Goal: Task Accomplishment & Management: Use online tool/utility

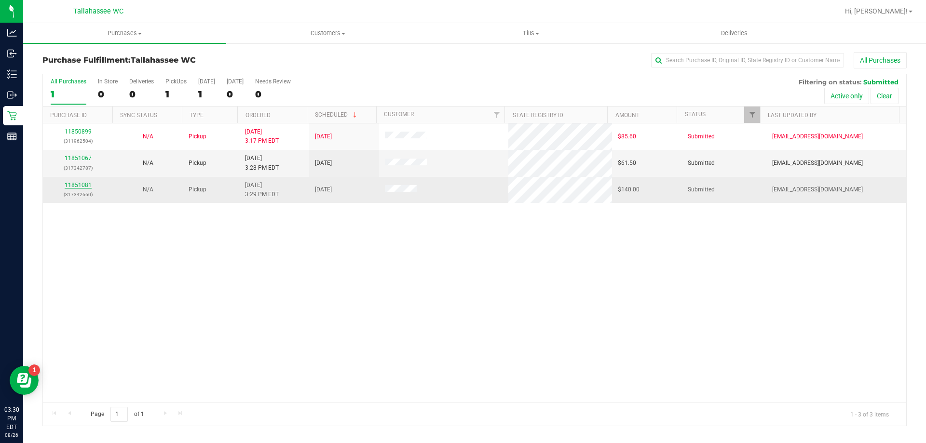
click at [70, 187] on link "11851081" at bounding box center [78, 185] width 27 height 7
click at [84, 184] on link "11851081" at bounding box center [78, 185] width 27 height 7
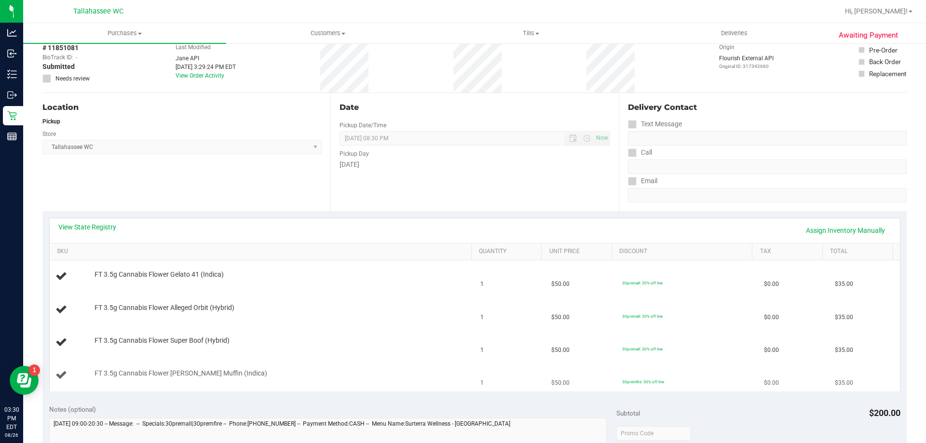
scroll to position [145, 0]
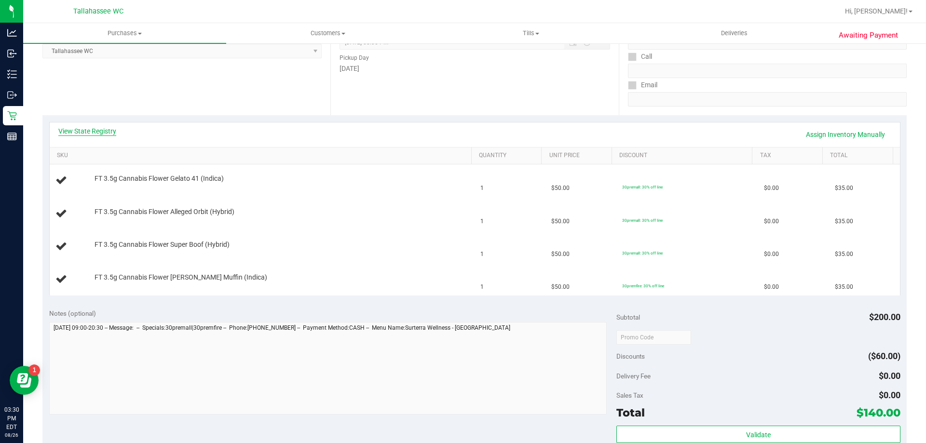
click at [84, 133] on link "View State Registry" at bounding box center [87, 131] width 58 height 10
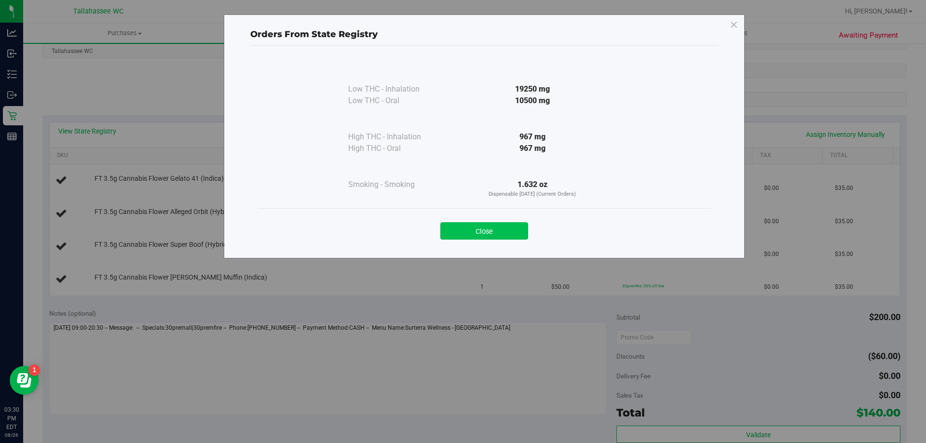
click at [483, 234] on button "Close" at bounding box center [485, 230] width 88 height 17
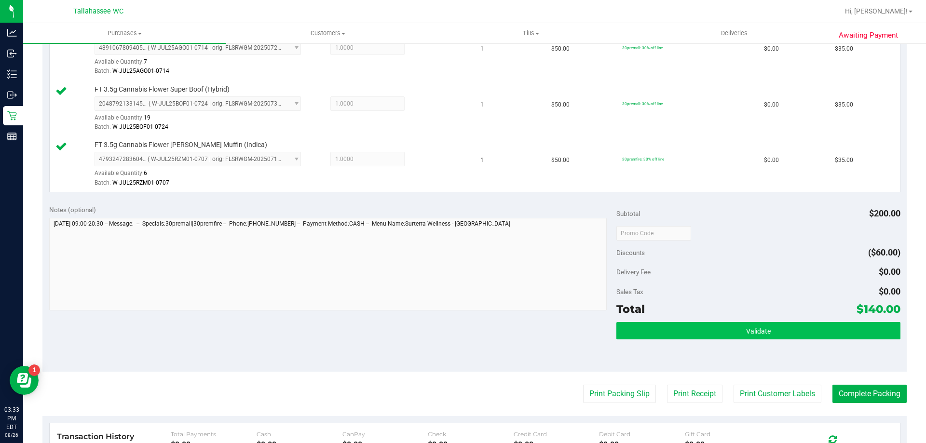
scroll to position [386, 0]
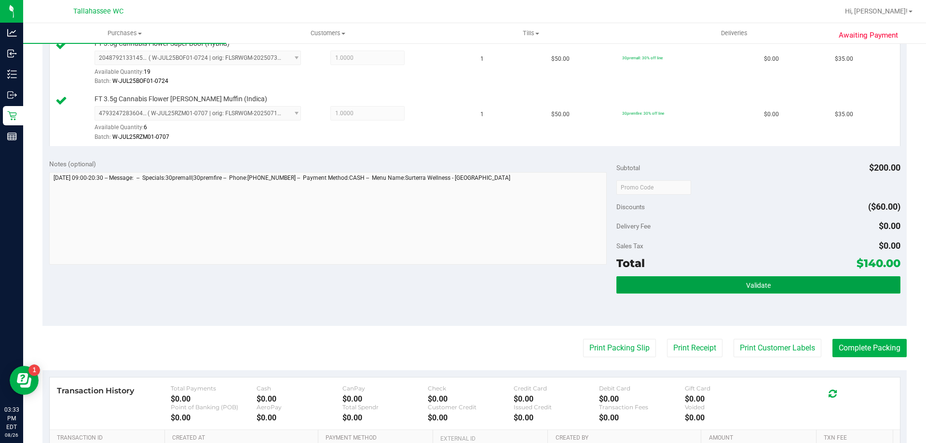
click at [685, 288] on button "Validate" at bounding box center [759, 284] width 284 height 17
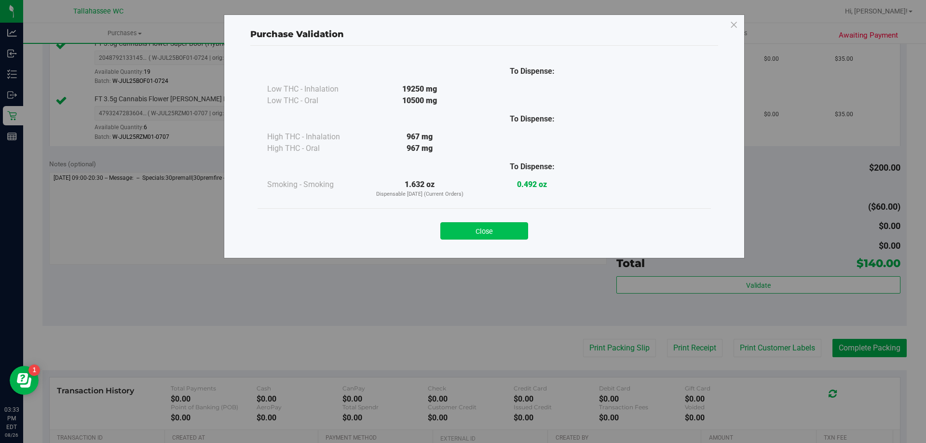
click at [491, 229] on button "Close" at bounding box center [485, 230] width 88 height 17
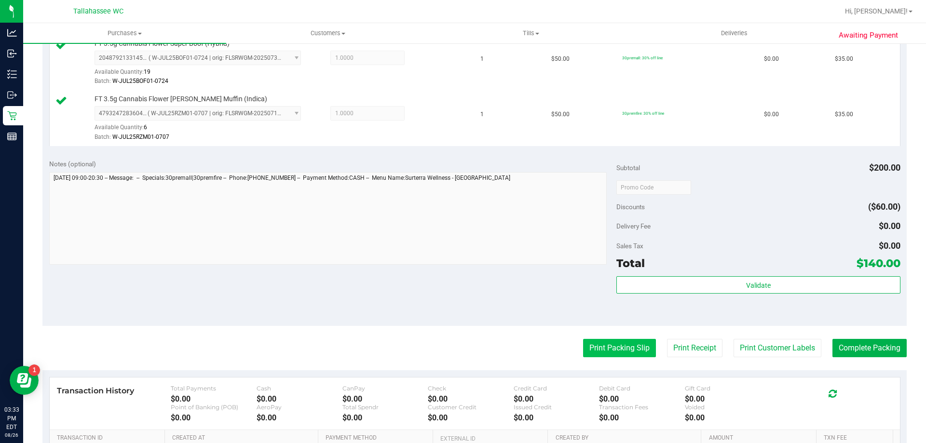
click at [601, 342] on button "Print Packing Slip" at bounding box center [619, 348] width 73 height 18
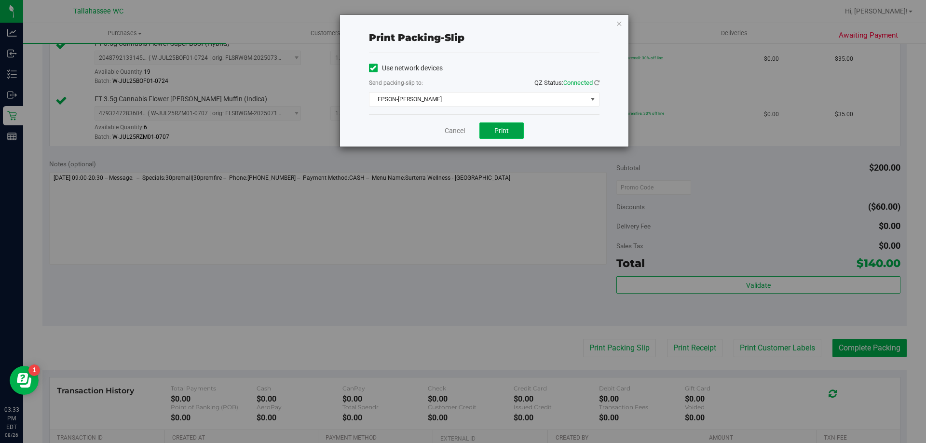
click at [498, 131] on span "Print" at bounding box center [502, 131] width 14 height 8
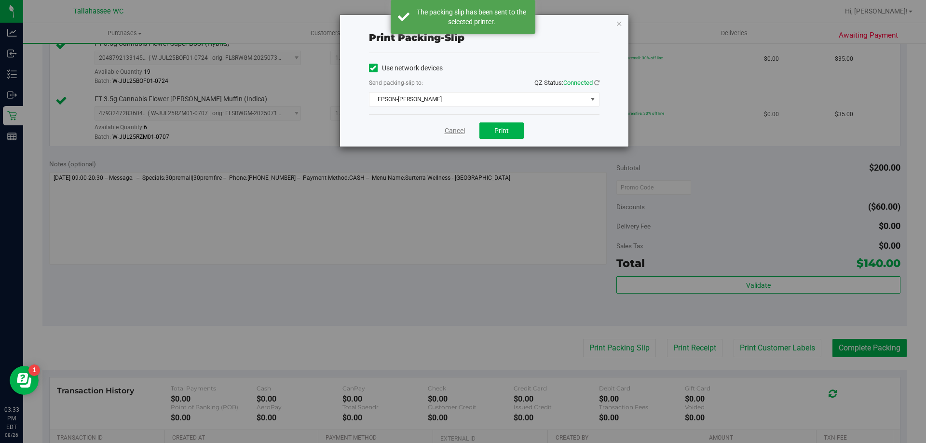
click at [455, 132] on link "Cancel" at bounding box center [455, 131] width 20 height 10
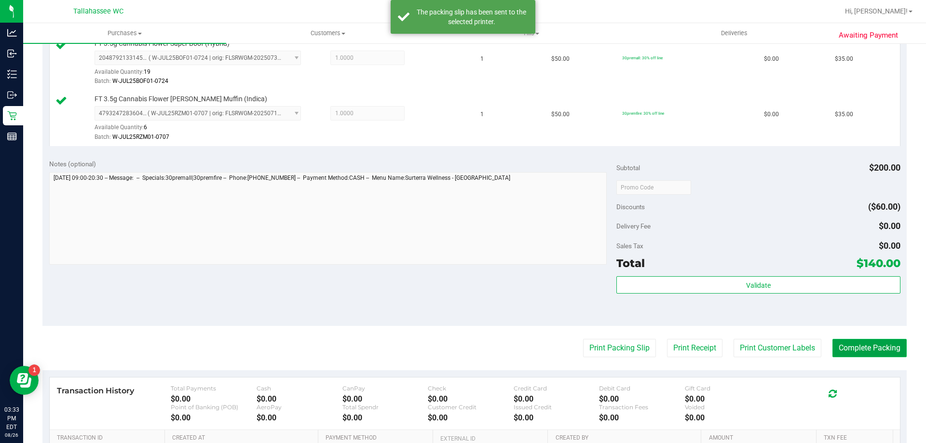
click at [869, 348] on button "Complete Packing" at bounding box center [870, 348] width 74 height 18
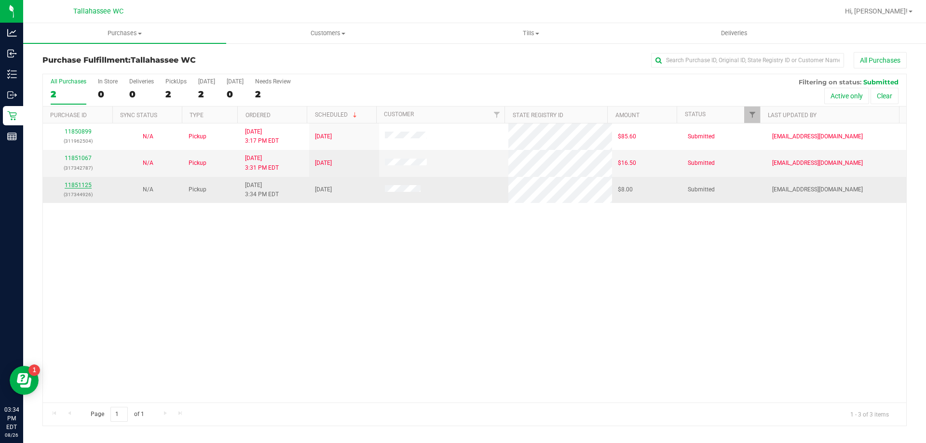
click at [90, 185] on link "11851125" at bounding box center [78, 185] width 27 height 7
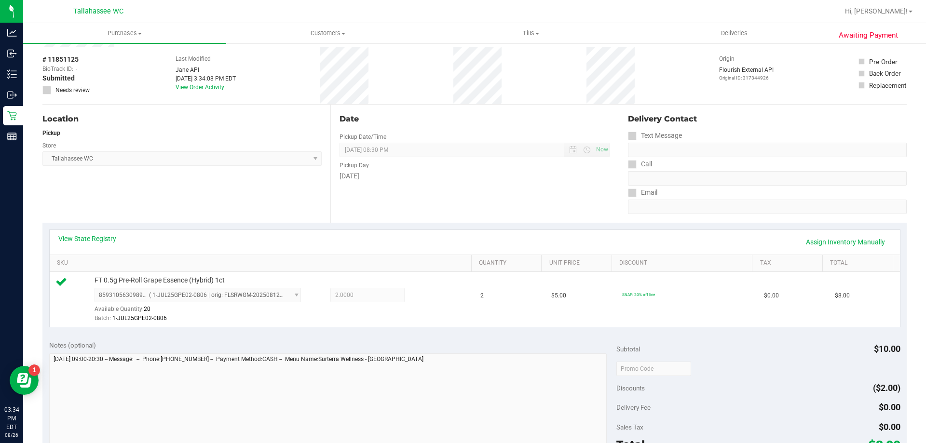
scroll to position [145, 0]
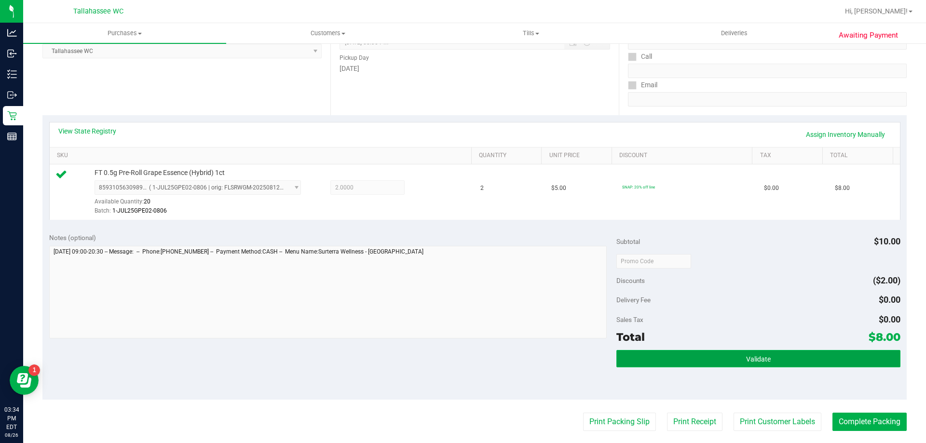
click at [619, 356] on button "Validate" at bounding box center [759, 358] width 284 height 17
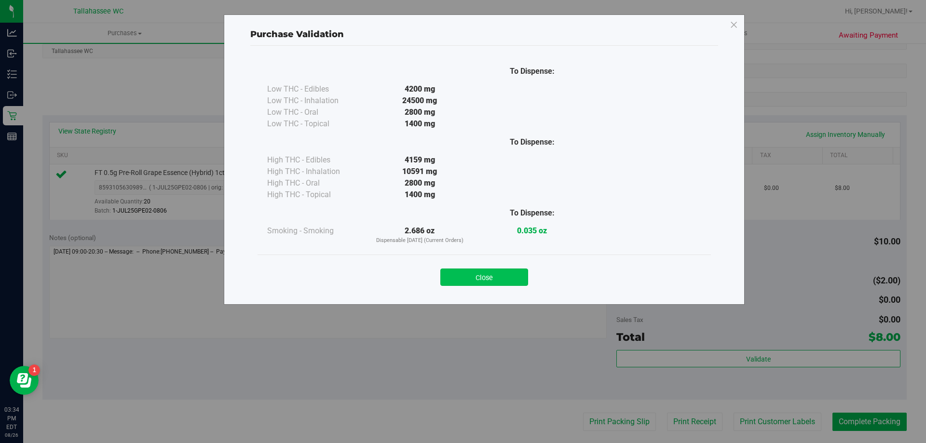
click at [471, 279] on button "Close" at bounding box center [485, 277] width 88 height 17
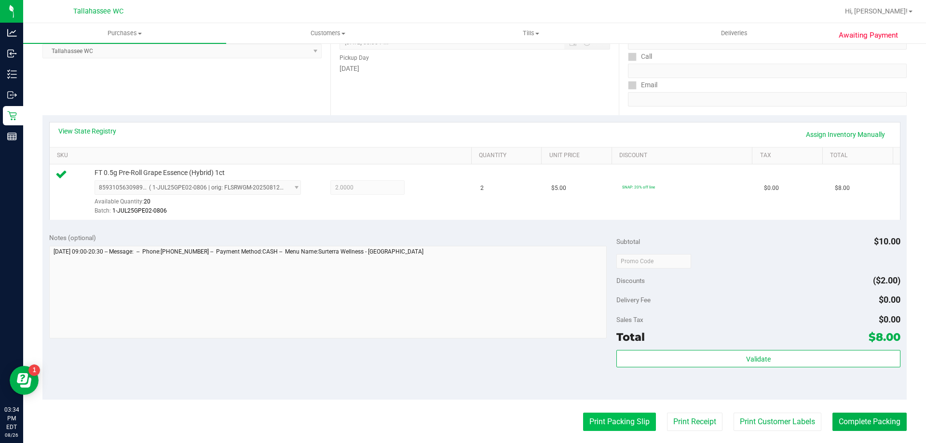
click at [587, 418] on button "Print Packing Slip" at bounding box center [619, 422] width 73 height 18
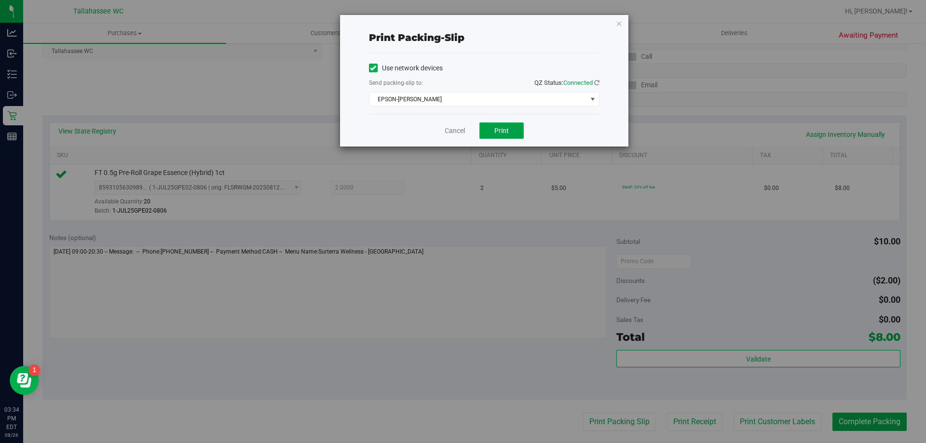
click at [510, 125] on button "Print" at bounding box center [502, 131] width 44 height 16
click at [446, 134] on link "Cancel" at bounding box center [455, 131] width 20 height 10
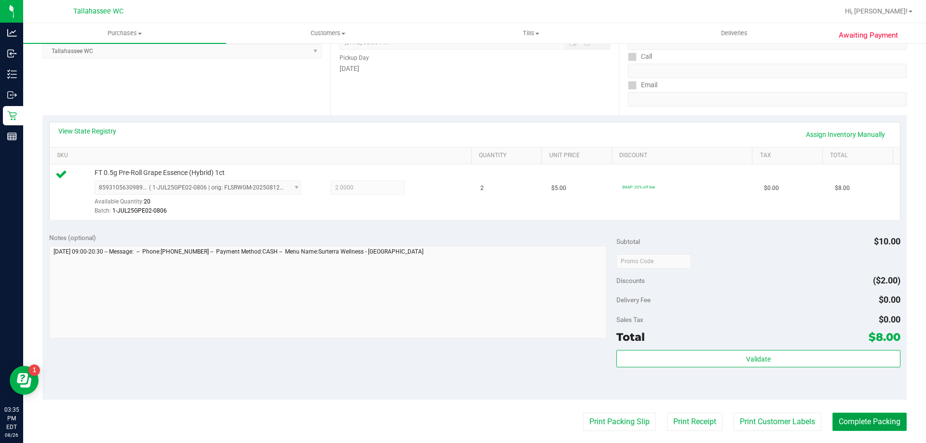
click at [855, 424] on button "Complete Packing" at bounding box center [870, 422] width 74 height 18
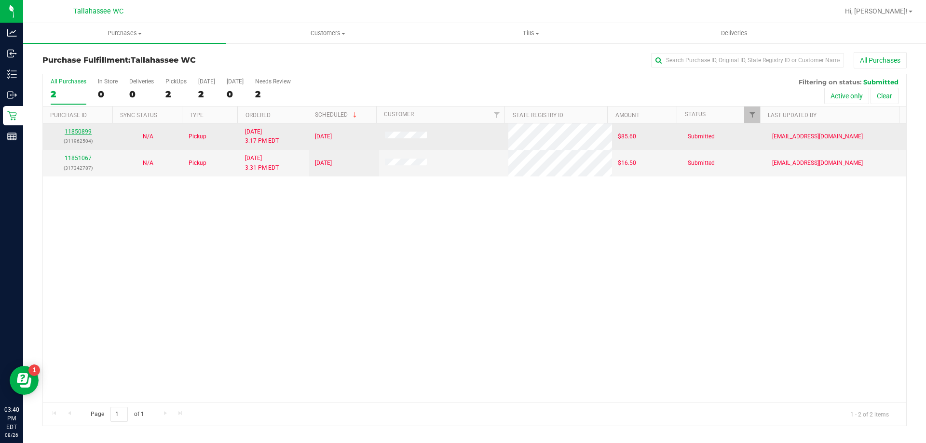
click at [85, 133] on link "11850899" at bounding box center [78, 131] width 27 height 7
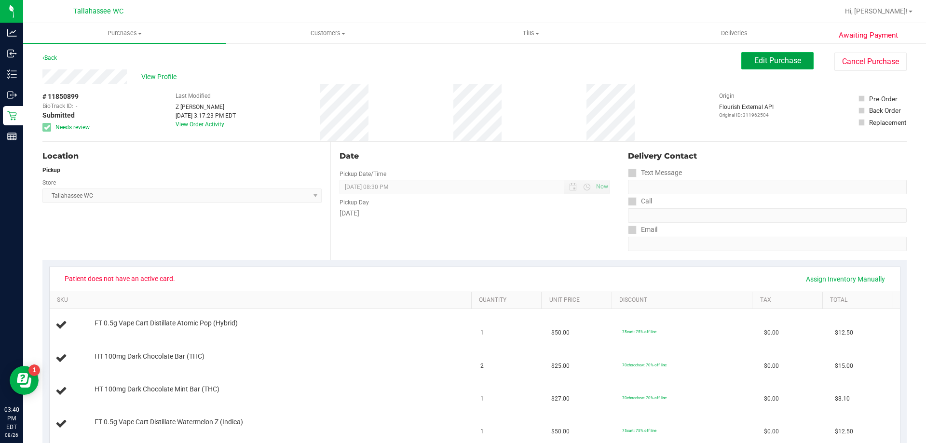
click at [760, 57] on span "Edit Purchase" at bounding box center [778, 60] width 47 height 9
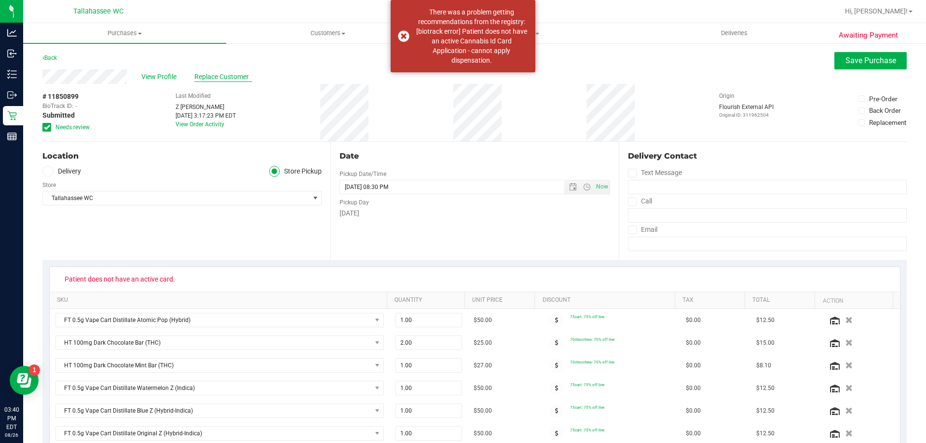
click at [217, 77] on span "Replace Customer" at bounding box center [223, 77] width 58 height 10
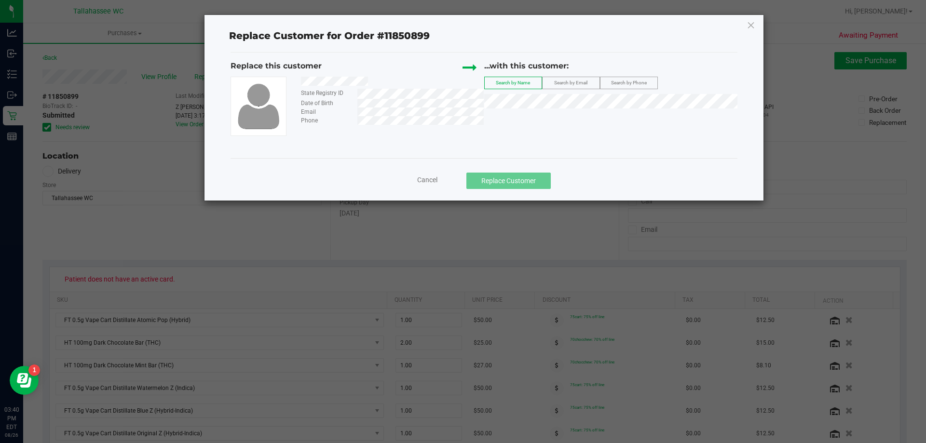
click at [562, 80] on span "Search by Email" at bounding box center [570, 82] width 33 height 5
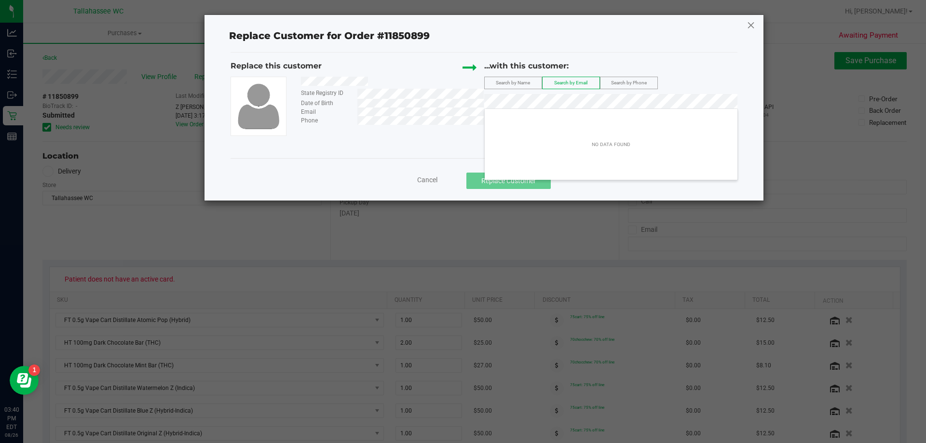
click at [752, 28] on icon at bounding box center [751, 24] width 9 height 15
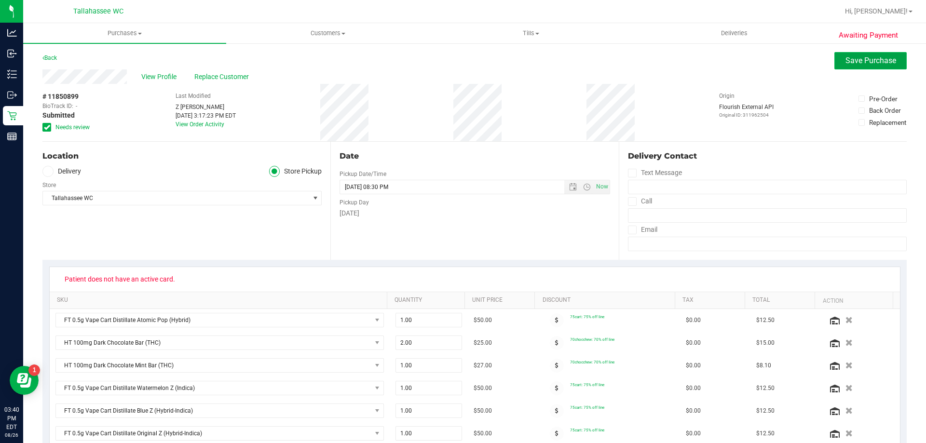
click at [848, 57] on span "Save Purchase" at bounding box center [871, 60] width 51 height 9
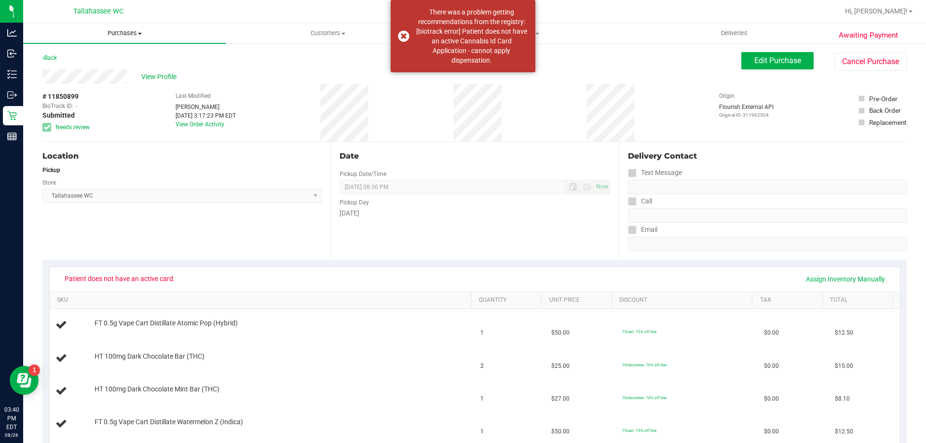
click at [125, 36] on span "Purchases" at bounding box center [124, 33] width 203 height 9
click at [141, 73] on li "Fulfillment" at bounding box center [124, 70] width 203 height 12
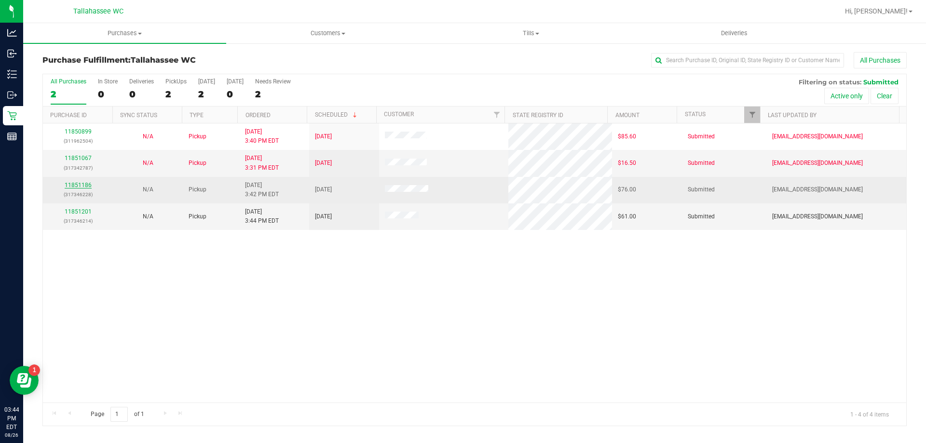
click at [77, 183] on link "11851186" at bounding box center [78, 185] width 27 height 7
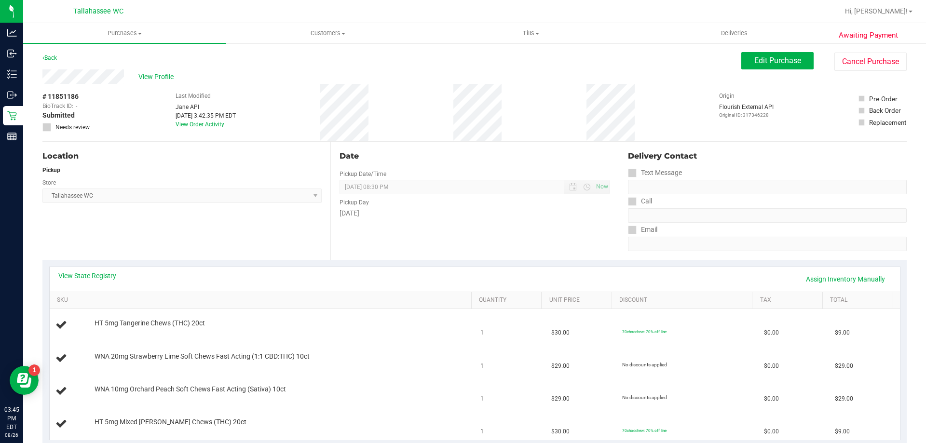
scroll to position [97, 0]
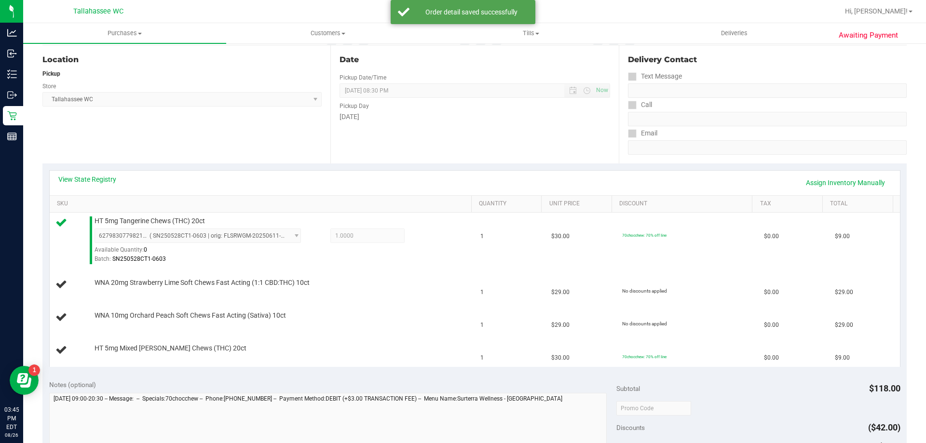
click at [289, 138] on div "Location Pickup Store [GEOGRAPHIC_DATA] WC Select Store [PERSON_NAME][GEOGRAPHI…" at bounding box center [186, 104] width 288 height 118
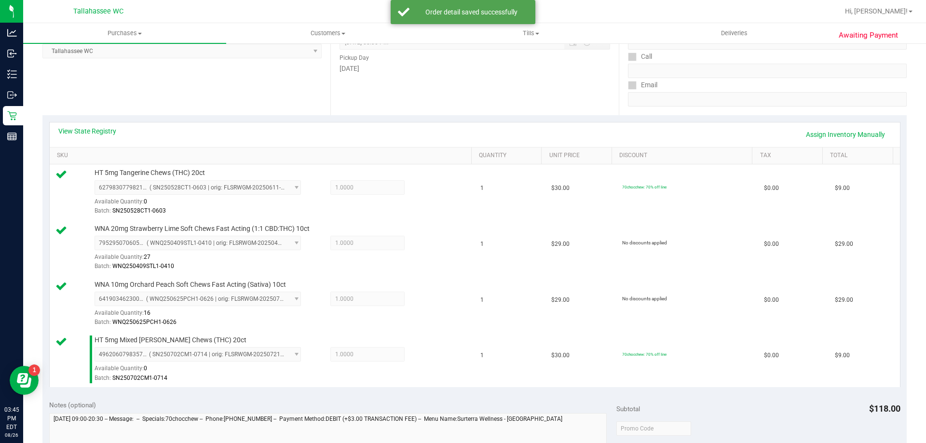
scroll to position [241, 0]
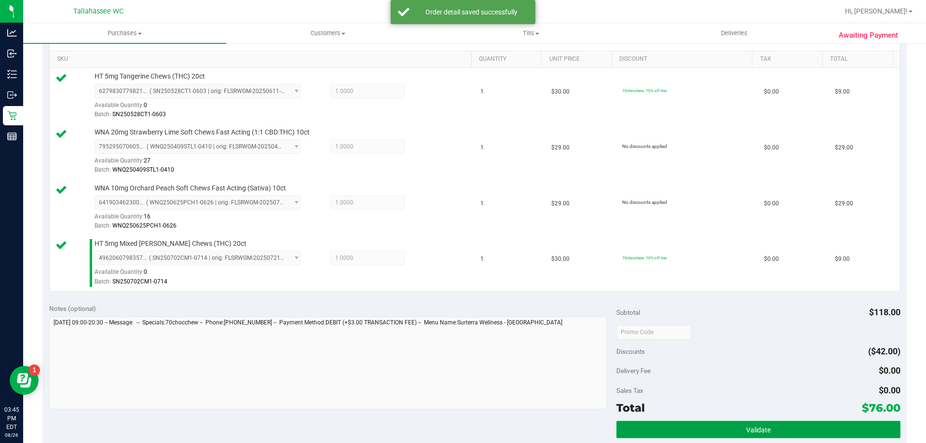
click at [635, 431] on button "Validate" at bounding box center [759, 429] width 284 height 17
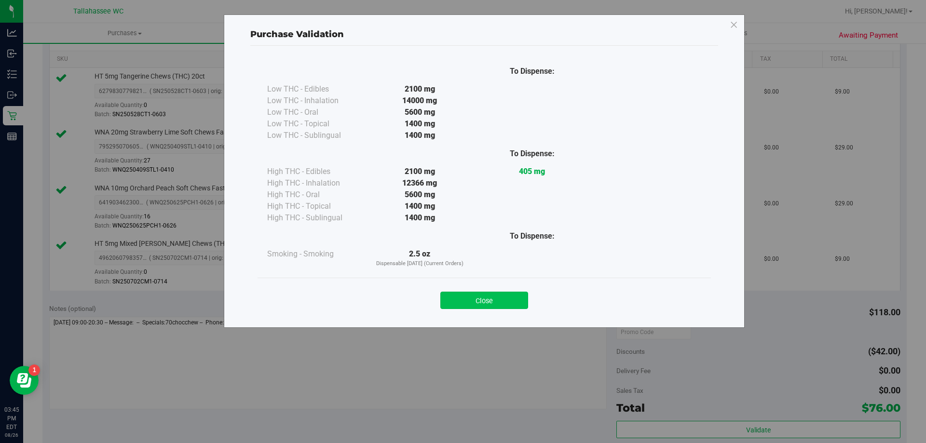
click at [513, 299] on button "Close" at bounding box center [485, 300] width 88 height 17
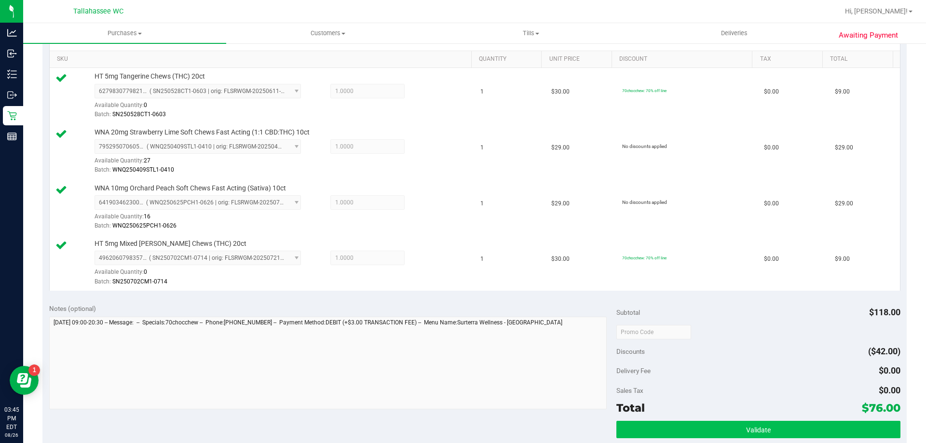
scroll to position [338, 0]
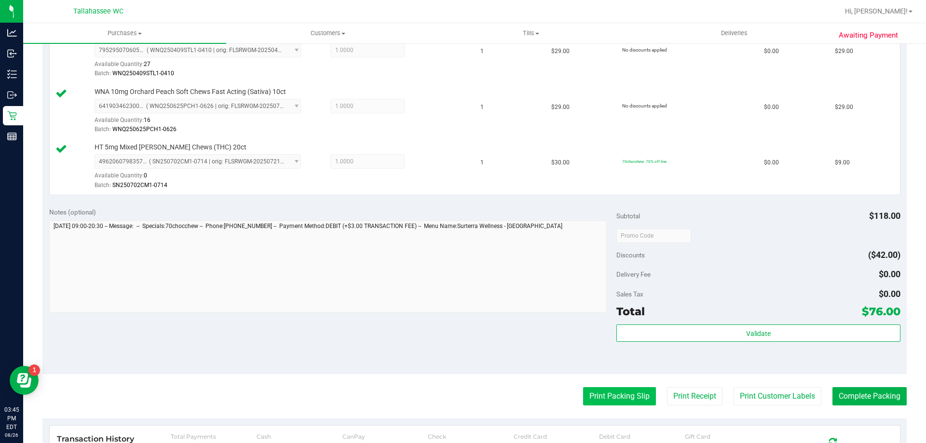
click at [633, 399] on button "Print Packing Slip" at bounding box center [619, 396] width 73 height 18
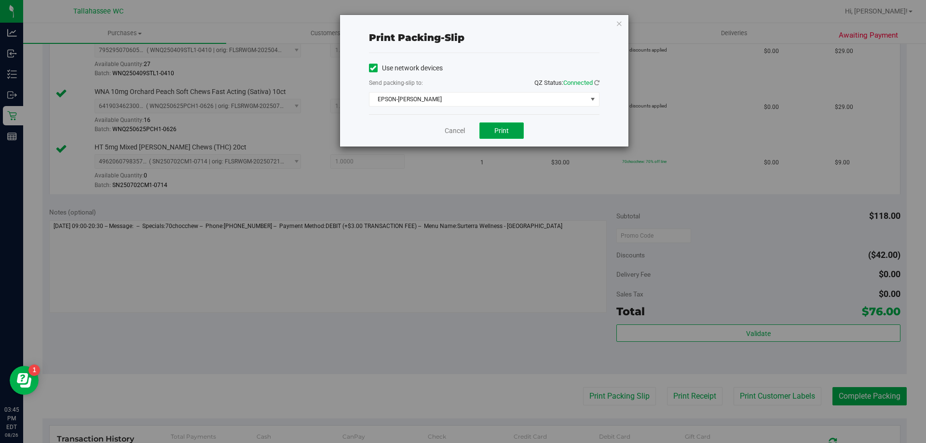
click at [522, 133] on button "Print" at bounding box center [502, 131] width 44 height 16
click at [456, 130] on link "Cancel" at bounding box center [455, 131] width 20 height 10
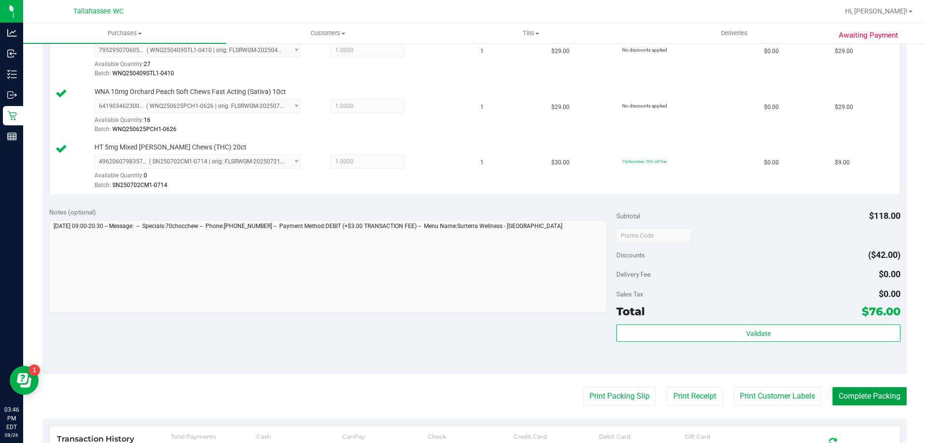
click at [835, 403] on button "Complete Packing" at bounding box center [870, 396] width 74 height 18
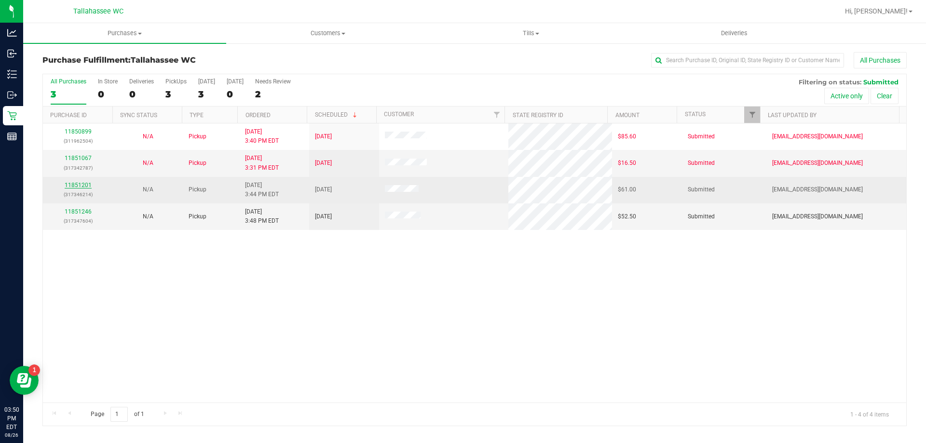
click at [83, 184] on link "11851201" at bounding box center [78, 185] width 27 height 7
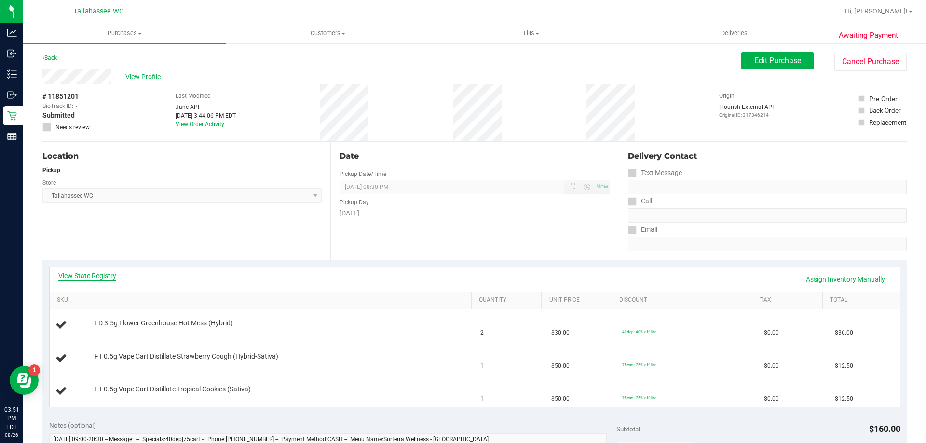
click at [98, 277] on link "View State Registry" at bounding box center [87, 276] width 58 height 10
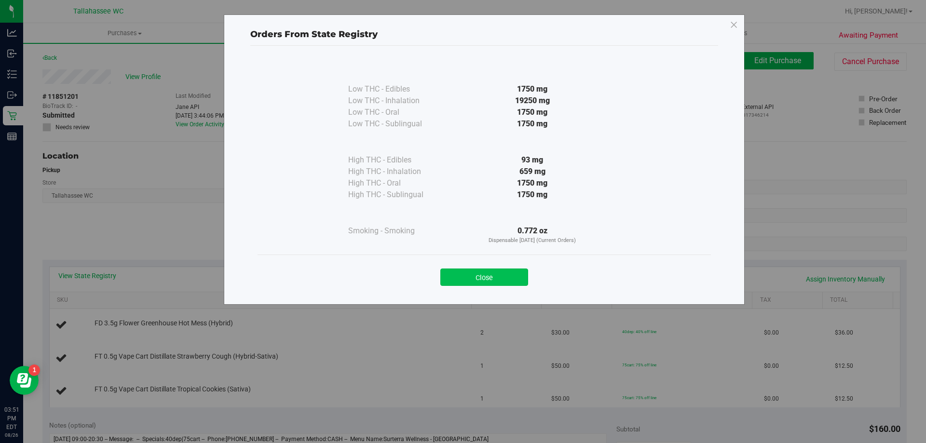
click at [474, 278] on button "Close" at bounding box center [485, 277] width 88 height 17
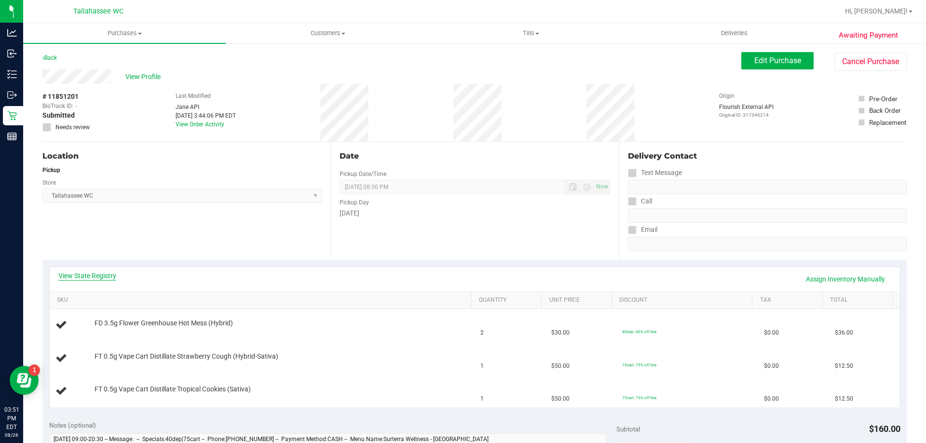
click at [84, 279] on link "View State Registry" at bounding box center [87, 276] width 58 height 10
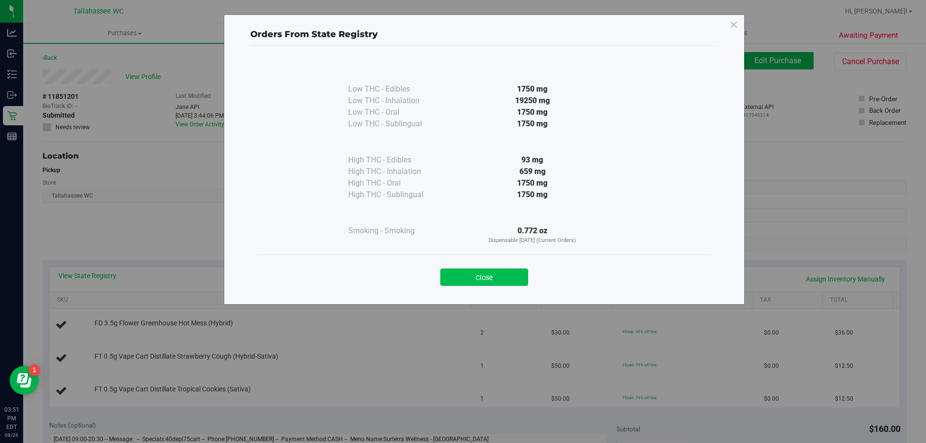
click at [491, 272] on button "Close" at bounding box center [485, 277] width 88 height 17
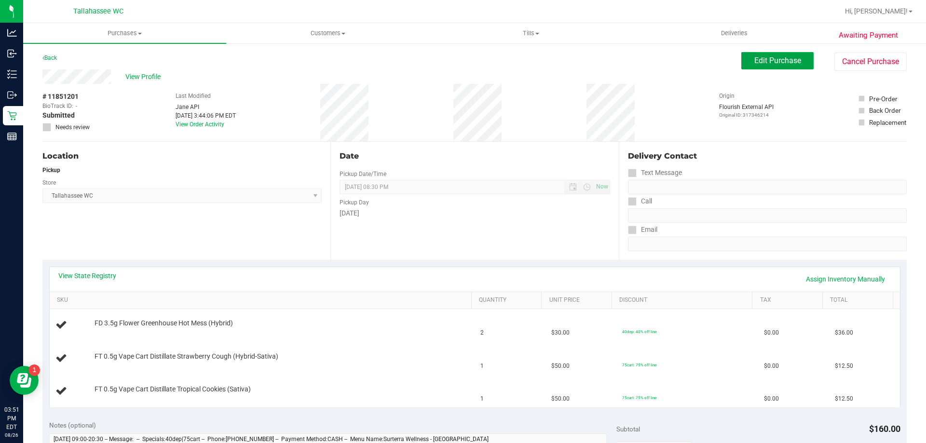
drag, startPoint x: 751, startPoint y: 68, endPoint x: 586, endPoint y: 104, distance: 168.5
click at [750, 68] on button "Edit Purchase" at bounding box center [778, 60] width 72 height 17
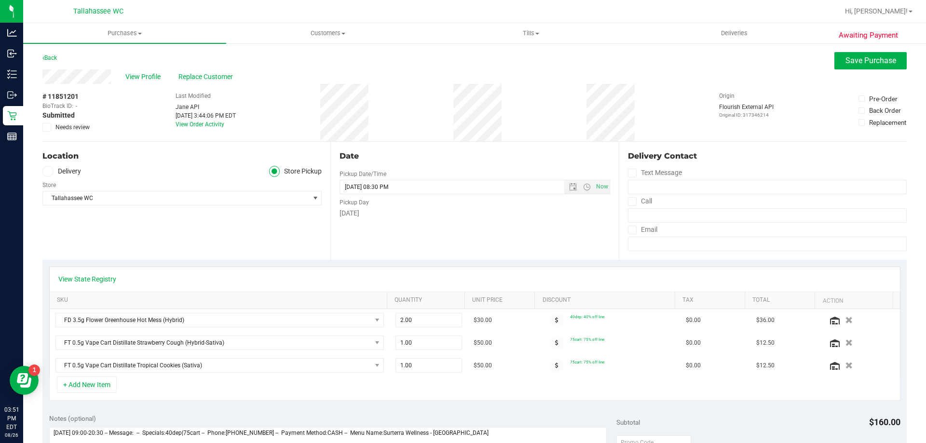
click at [46, 127] on icon at bounding box center [47, 127] width 6 height 0
click at [0, 0] on input "Needs review" at bounding box center [0, 0] width 0 height 0
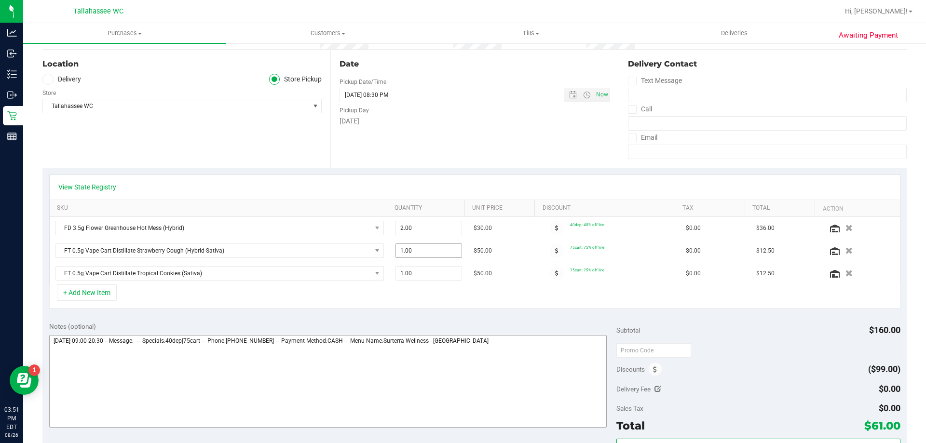
scroll to position [145, 0]
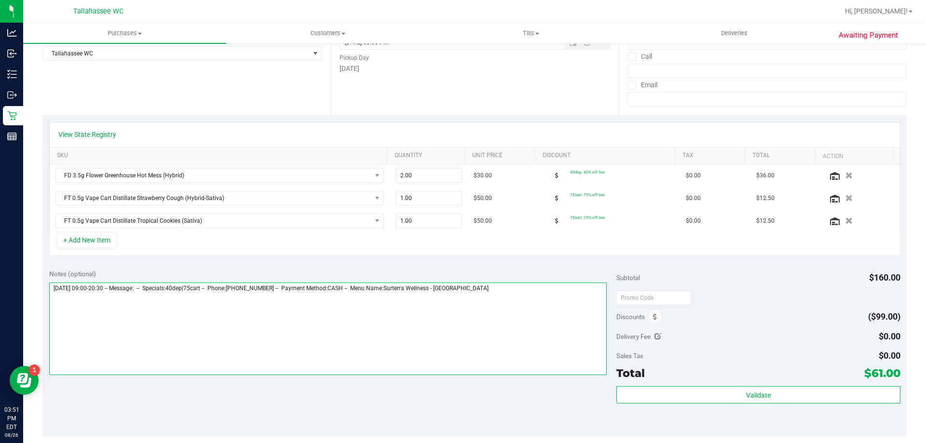
click at [566, 305] on textarea at bounding box center [328, 329] width 558 height 93
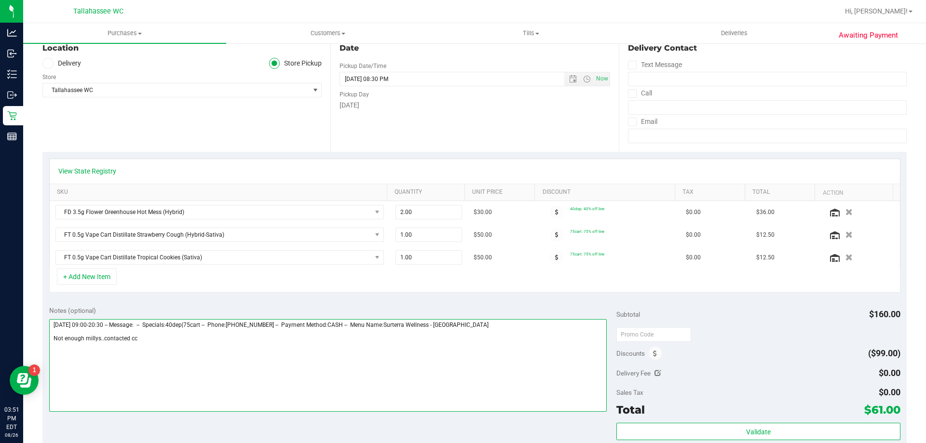
scroll to position [0, 0]
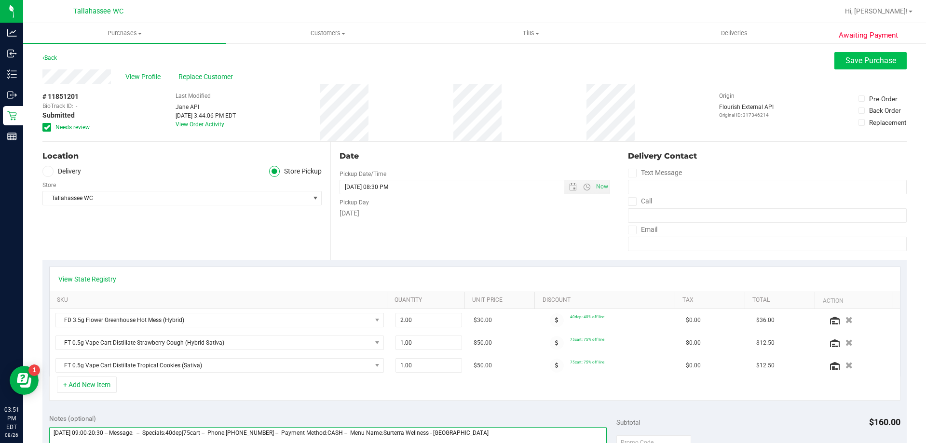
type textarea "[DATE] 09:00-20:30 -- Message: -- Specials:40dep|75cart -- Phone:[PHONE_NUMBER]…"
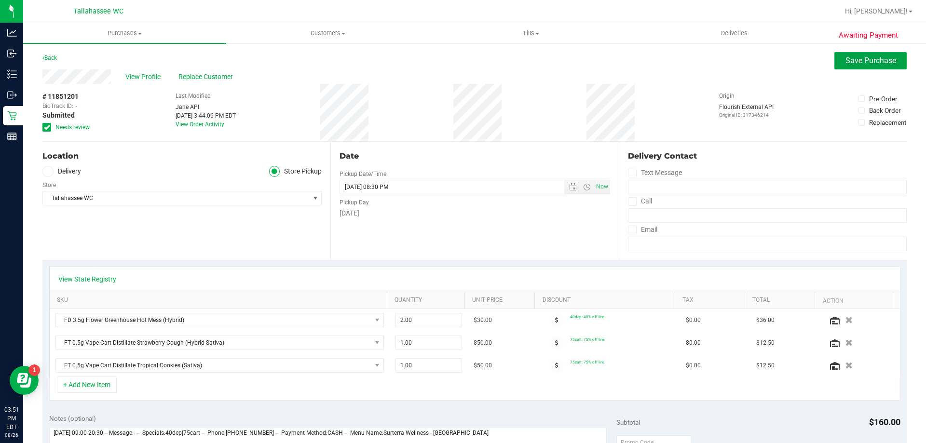
drag, startPoint x: 867, startPoint y: 67, endPoint x: 846, endPoint y: 67, distance: 20.3
click at [865, 67] on button "Save Purchase" at bounding box center [871, 60] width 72 height 17
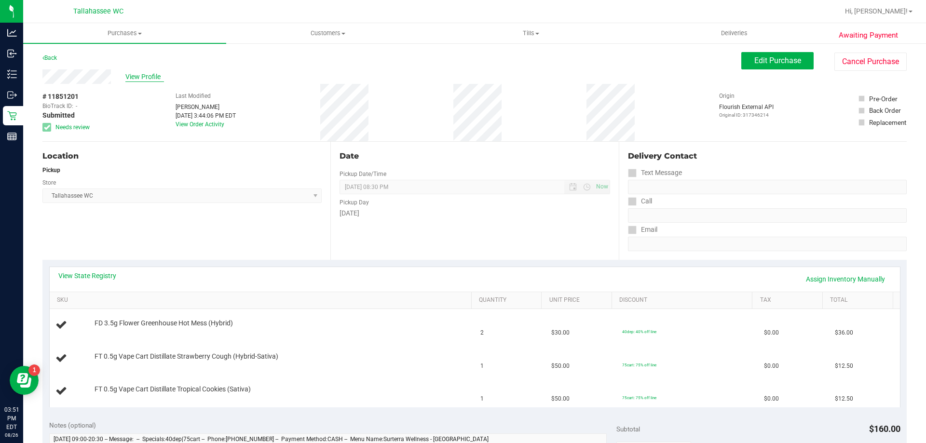
click at [154, 79] on span "View Profile" at bounding box center [144, 77] width 39 height 10
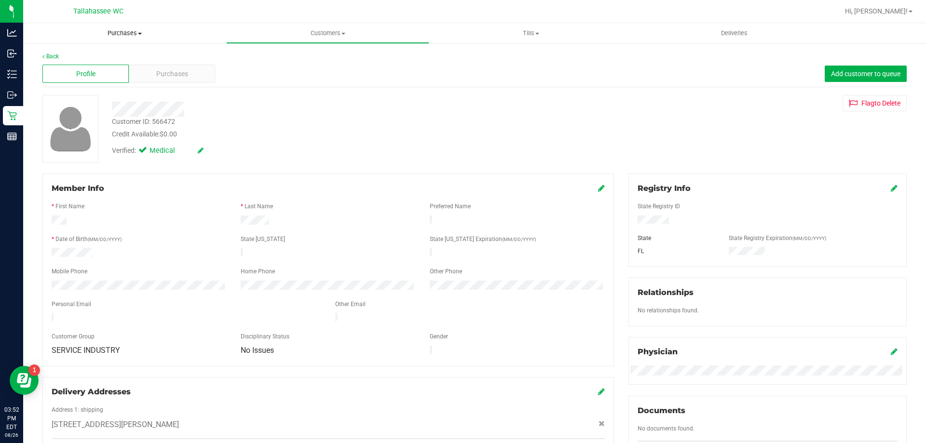
click at [128, 33] on span "Purchases" at bounding box center [124, 33] width 203 height 9
click at [112, 71] on li "Fulfillment" at bounding box center [124, 70] width 203 height 12
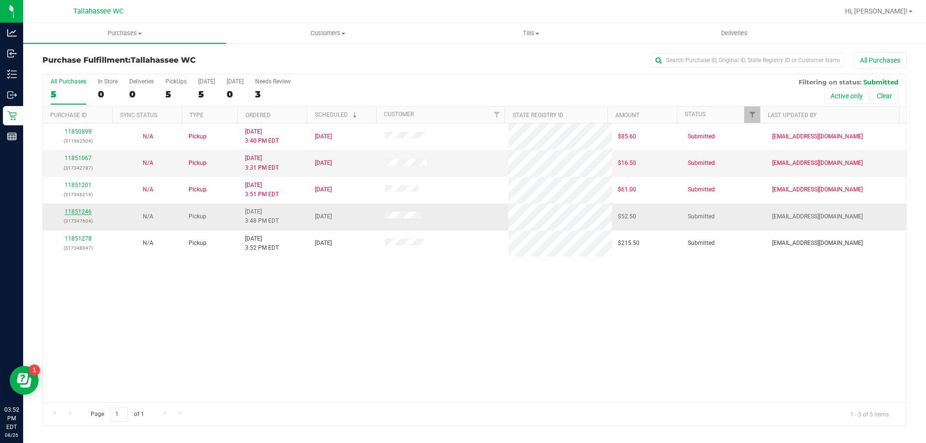
click at [77, 214] on link "11851246" at bounding box center [78, 211] width 27 height 7
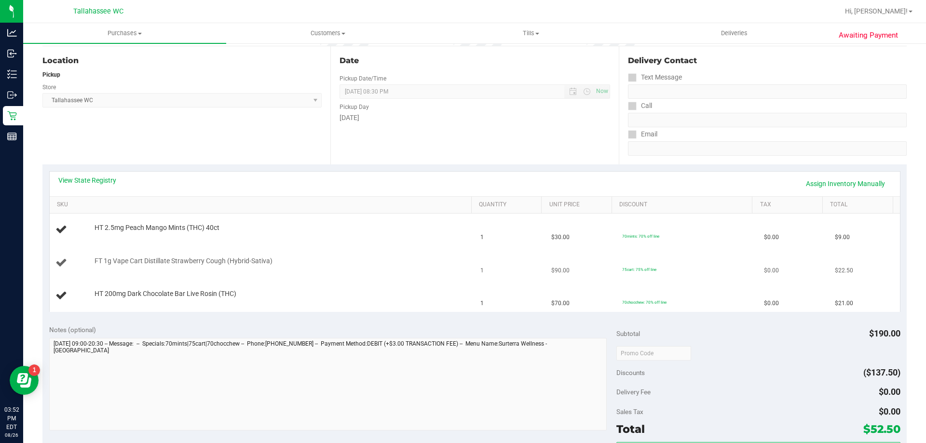
scroll to position [97, 0]
click at [103, 178] on link "View State Registry" at bounding box center [87, 180] width 58 height 10
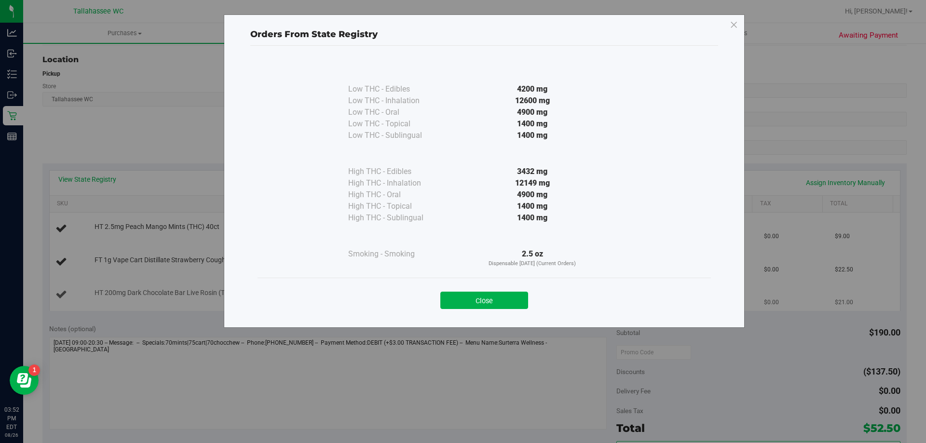
click at [460, 301] on button "Close" at bounding box center [485, 300] width 88 height 17
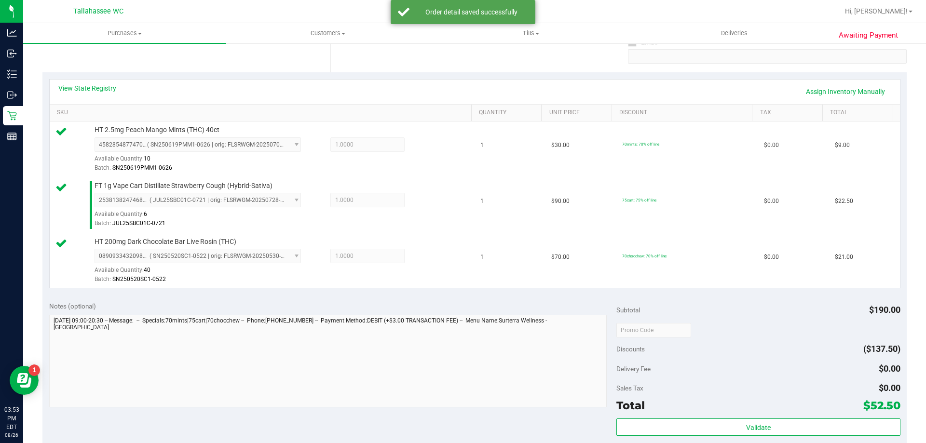
scroll to position [241, 0]
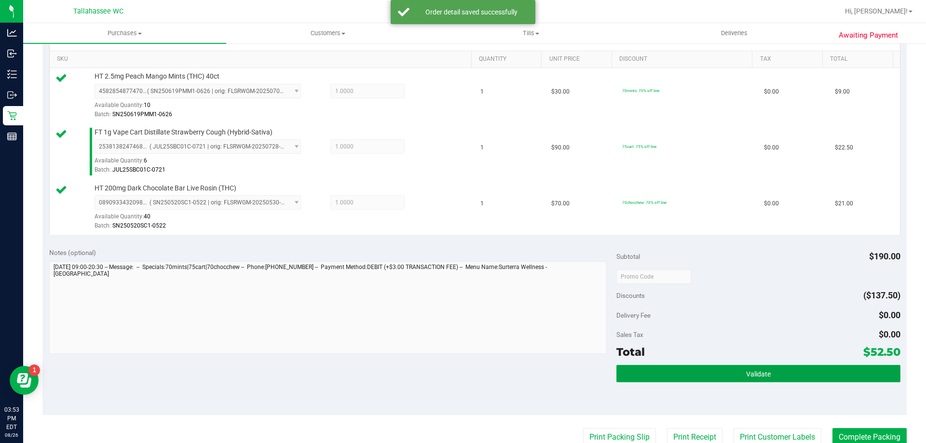
click at [636, 373] on button "Validate" at bounding box center [759, 373] width 284 height 17
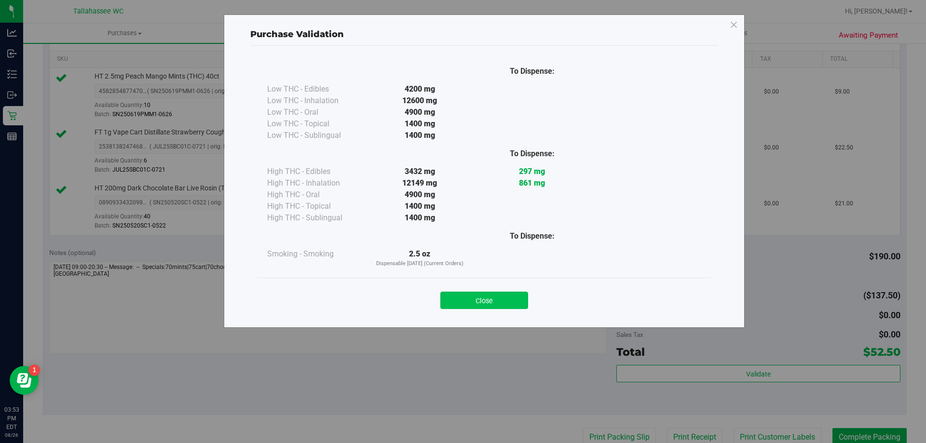
click at [502, 293] on button "Close" at bounding box center [485, 300] width 88 height 17
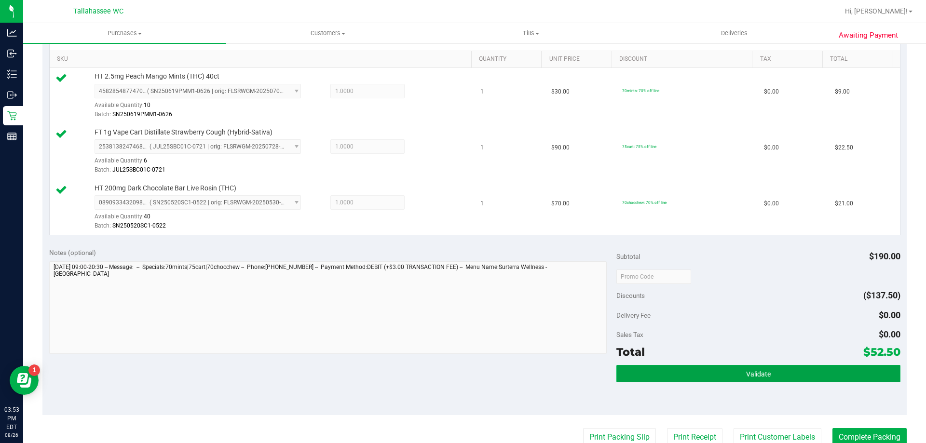
click at [731, 377] on button "Validate" at bounding box center [759, 373] width 284 height 17
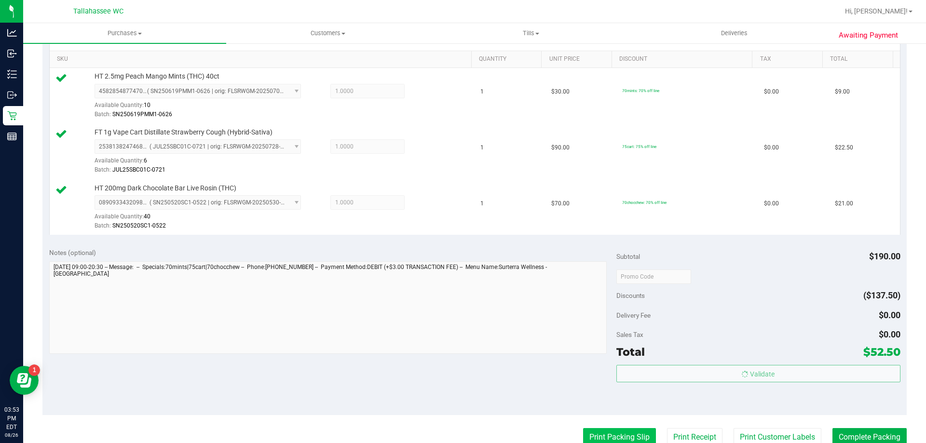
click at [594, 434] on button "Print Packing Slip" at bounding box center [619, 437] width 73 height 18
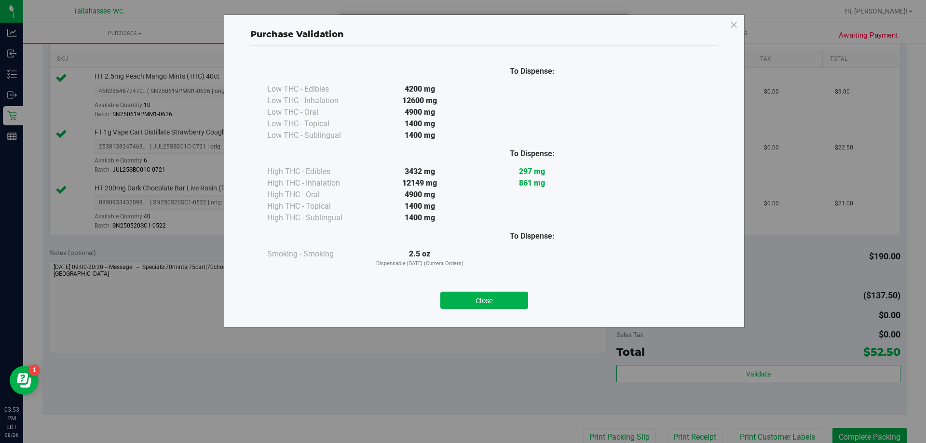
click at [489, 134] on div at bounding box center [532, 136] width 112 height 12
click at [493, 297] on button "Close" at bounding box center [485, 300] width 88 height 17
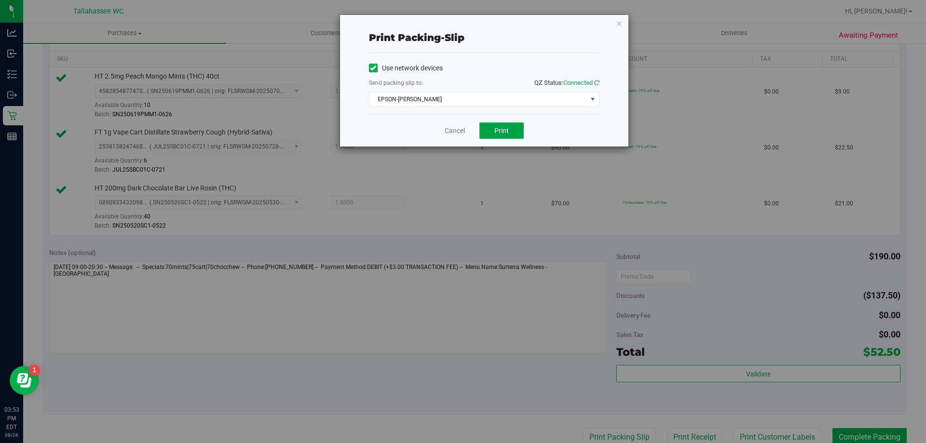
click at [489, 131] on button "Print" at bounding box center [502, 131] width 44 height 16
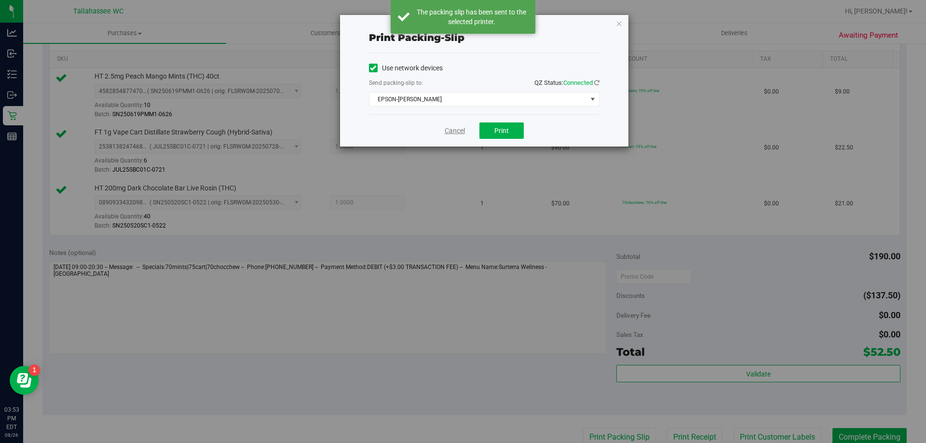
click at [457, 130] on link "Cancel" at bounding box center [455, 131] width 20 height 10
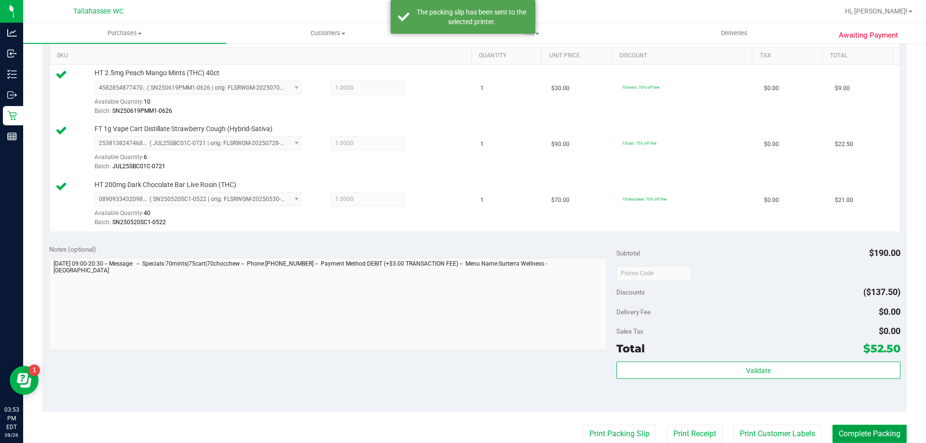
click at [867, 435] on button "Complete Packing" at bounding box center [870, 434] width 74 height 18
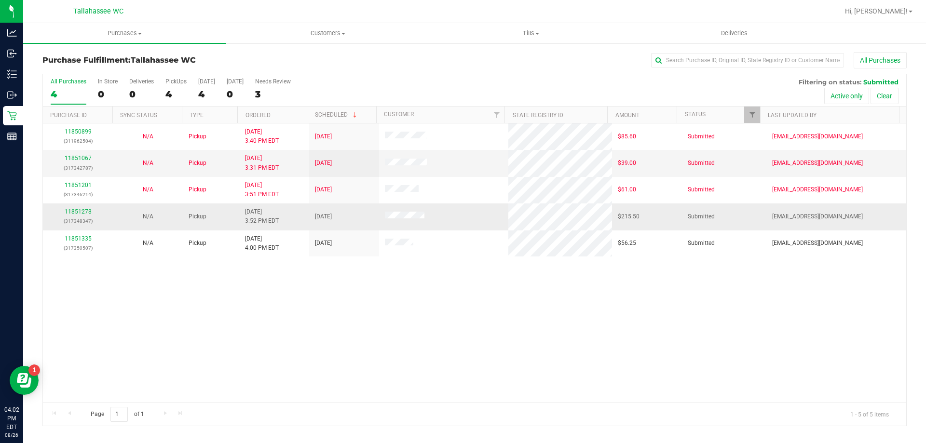
click at [86, 208] on div "11851278 (317348347)" at bounding box center [78, 216] width 58 height 18
click at [76, 212] on link "11851278" at bounding box center [78, 211] width 27 height 7
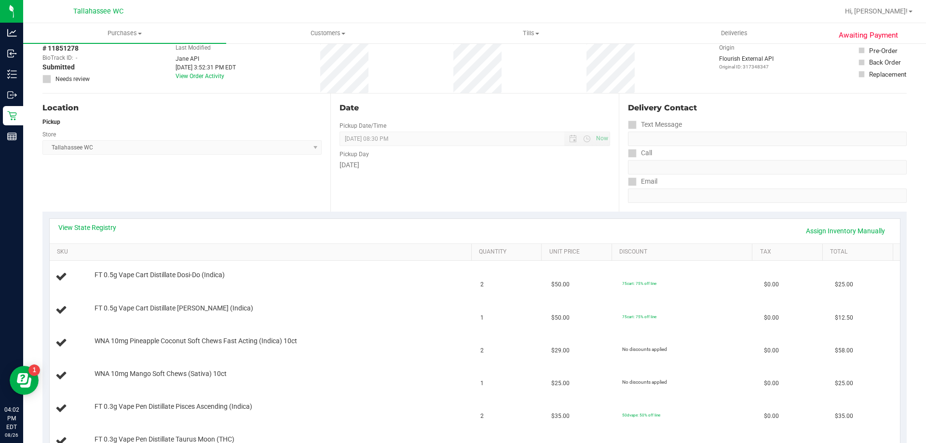
scroll to position [193, 0]
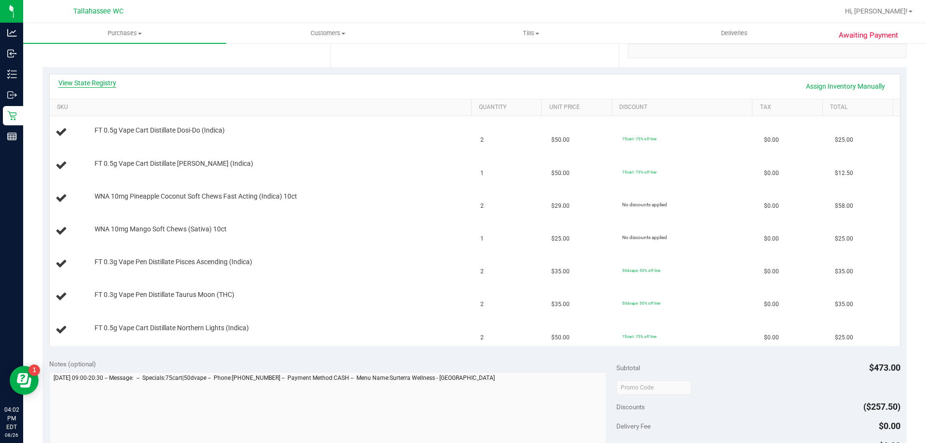
click at [88, 83] on link "View State Registry" at bounding box center [87, 83] width 58 height 10
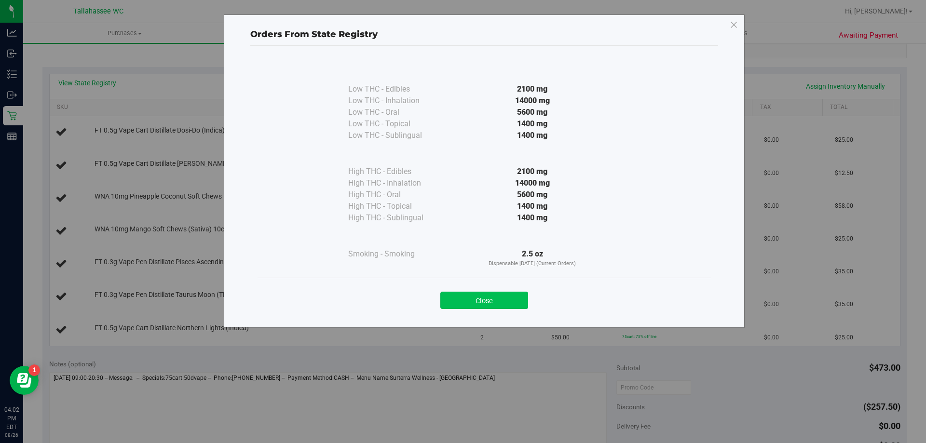
click at [518, 301] on button "Close" at bounding box center [485, 300] width 88 height 17
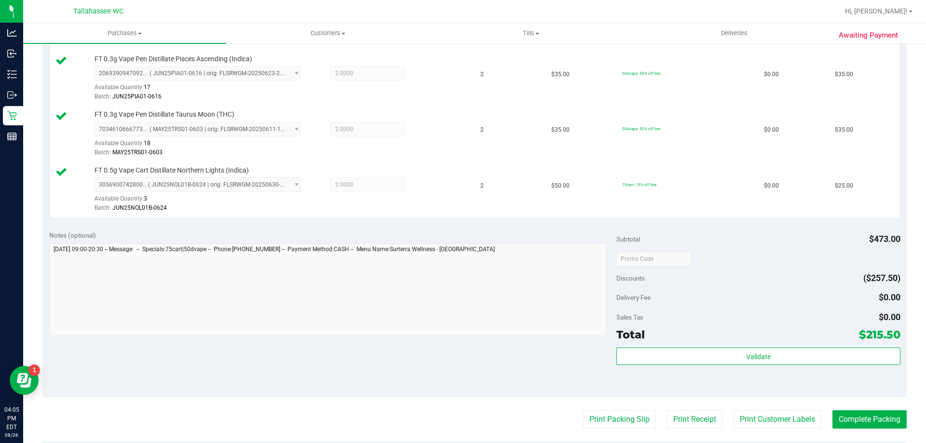
scroll to position [483, 0]
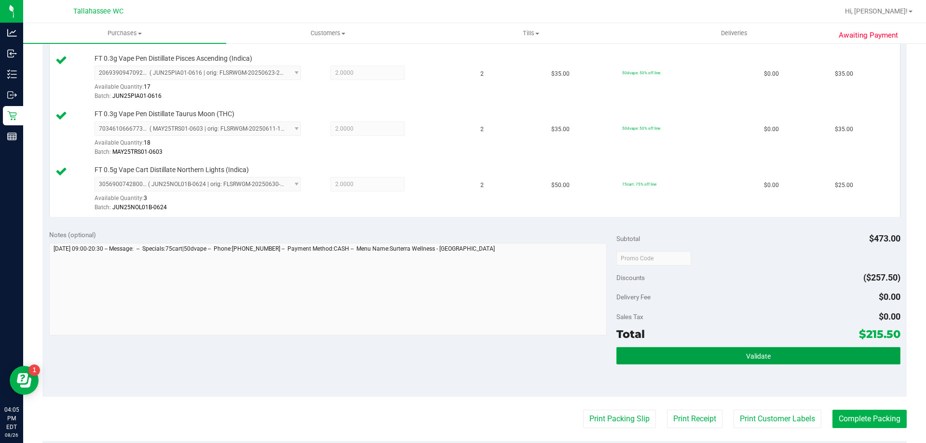
click at [690, 364] on button "Validate" at bounding box center [759, 355] width 284 height 17
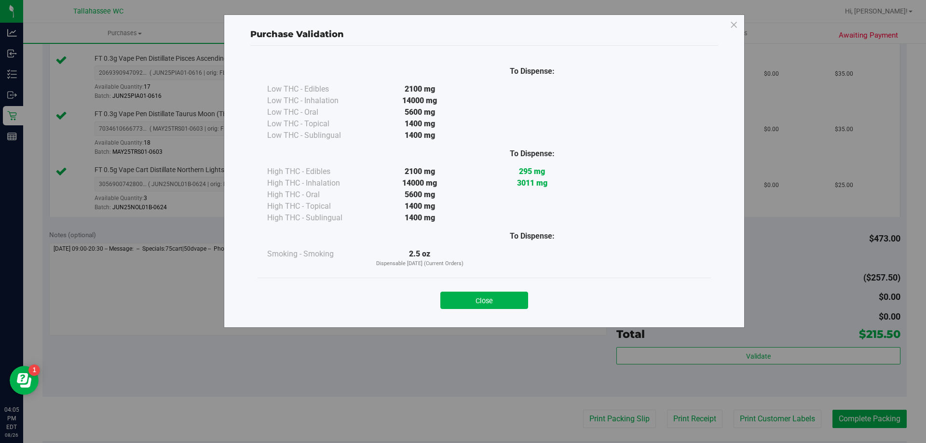
click at [481, 290] on div "Close" at bounding box center [484, 298] width 439 height 24
click at [504, 309] on button "Close" at bounding box center [485, 300] width 88 height 17
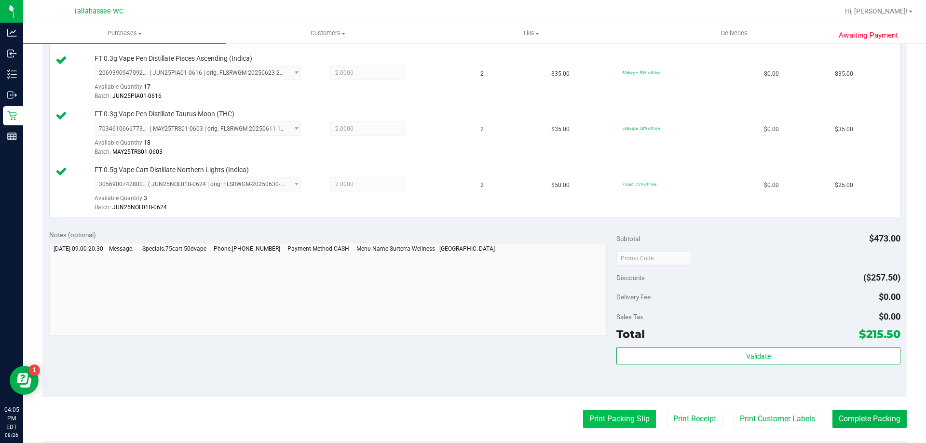
click at [608, 426] on button "Print Packing Slip" at bounding box center [619, 419] width 73 height 18
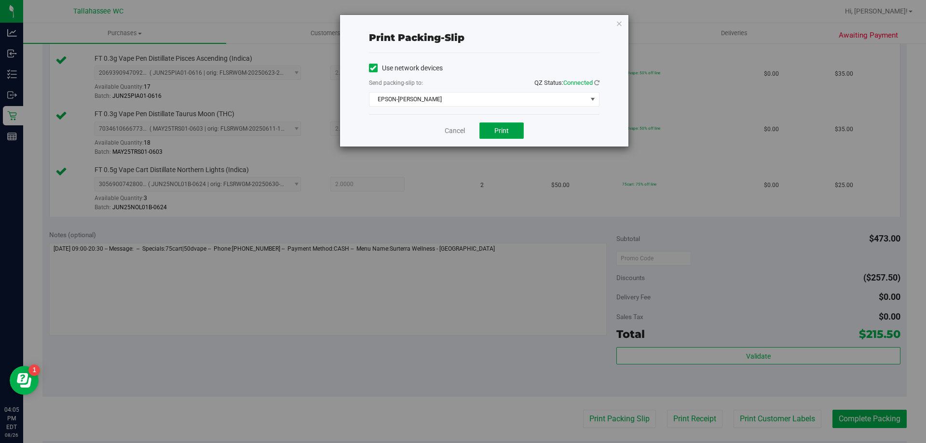
click at [484, 136] on button "Print" at bounding box center [502, 131] width 44 height 16
click at [461, 130] on link "Cancel" at bounding box center [455, 131] width 20 height 10
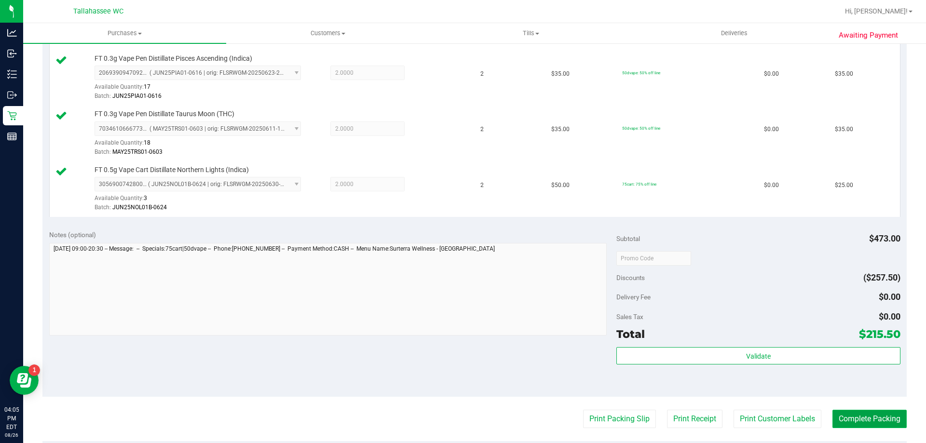
click at [889, 421] on button "Complete Packing" at bounding box center [870, 419] width 74 height 18
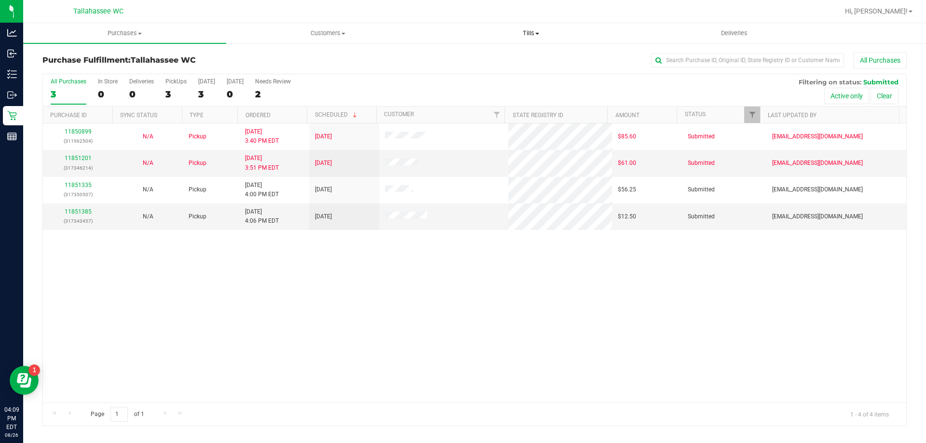
click at [536, 32] on span "Tills" at bounding box center [531, 33] width 202 height 9
click at [452, 59] on span "Manage tills" at bounding box center [461, 58] width 65 height 8
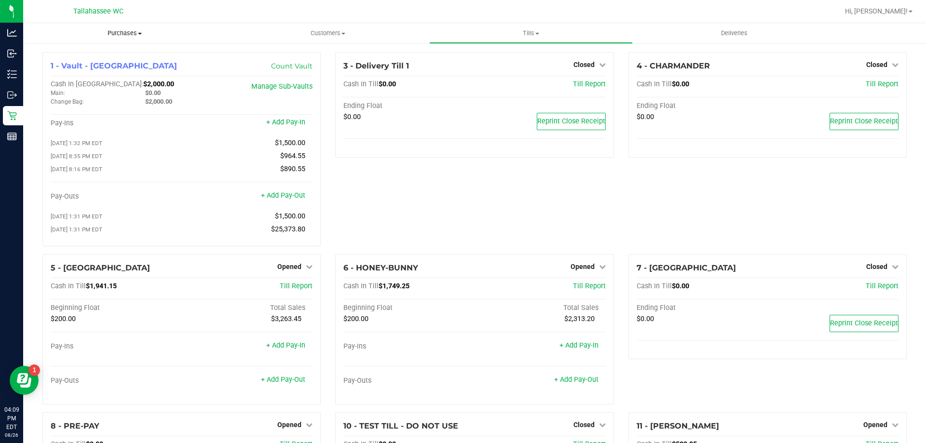
click at [135, 32] on span "Purchases" at bounding box center [124, 33] width 203 height 9
click at [122, 65] on li "Fulfillment" at bounding box center [124, 70] width 203 height 12
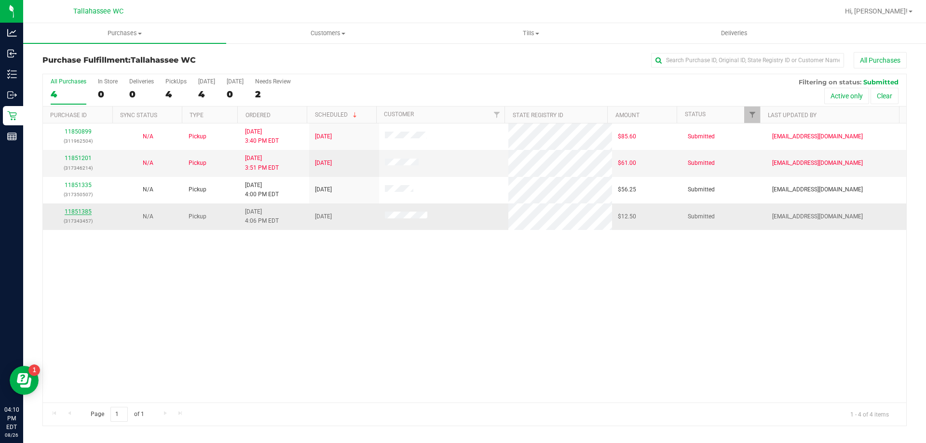
click at [88, 212] on link "11851385" at bounding box center [78, 211] width 27 height 7
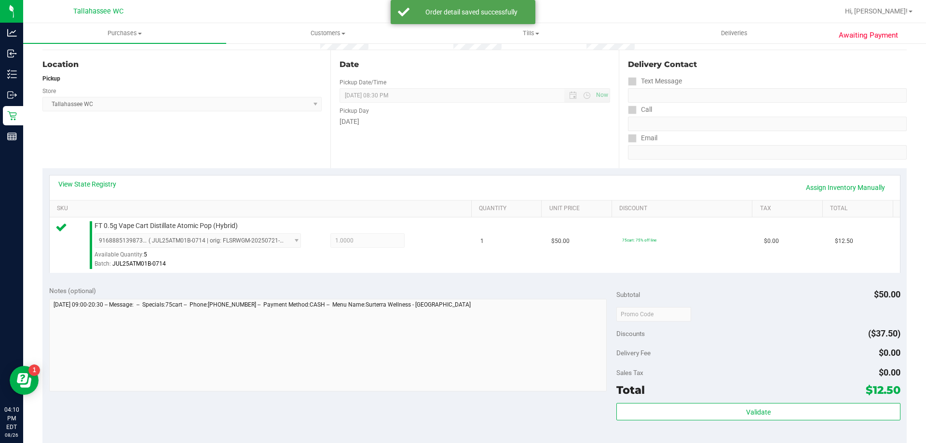
scroll to position [193, 0]
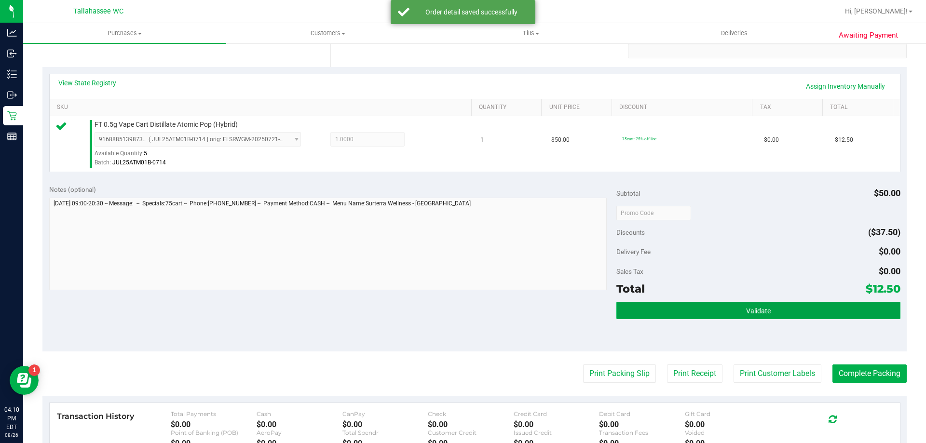
click at [715, 312] on button "Validate" at bounding box center [759, 310] width 284 height 17
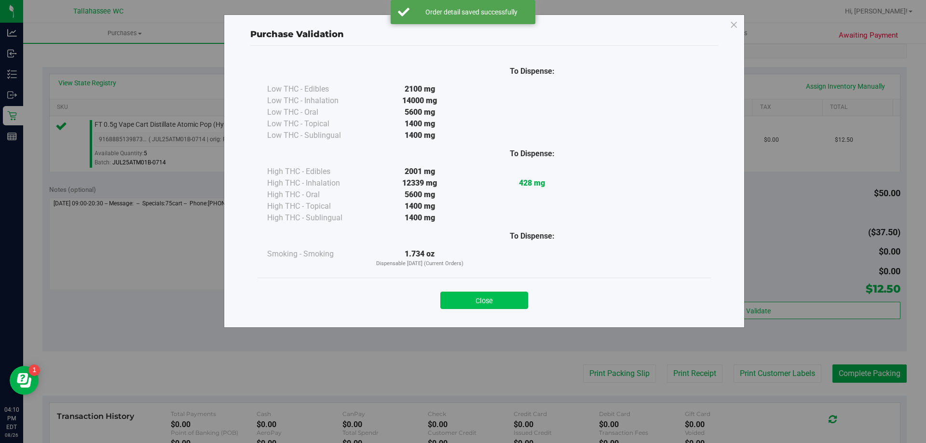
click at [512, 300] on button "Close" at bounding box center [485, 300] width 88 height 17
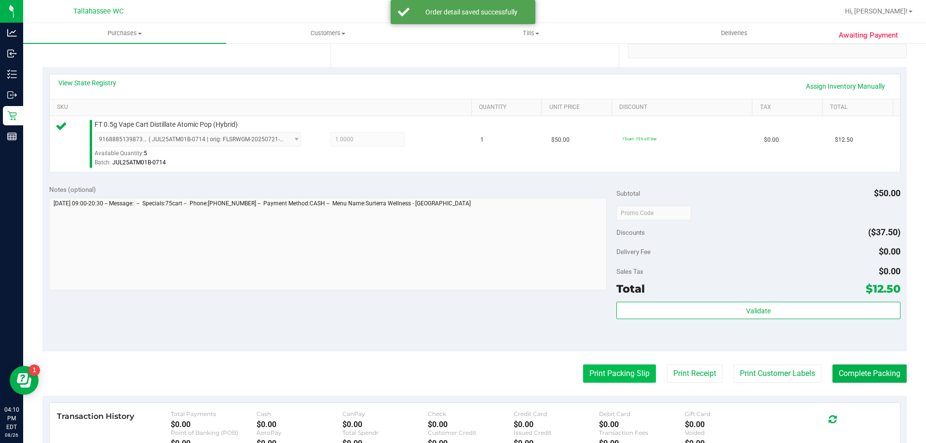
click at [588, 379] on button "Print Packing Slip" at bounding box center [619, 374] width 73 height 18
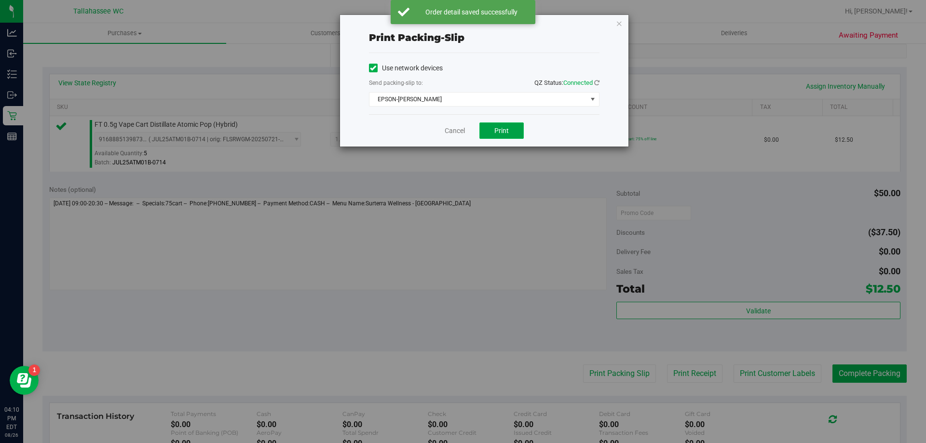
click at [503, 131] on span "Print" at bounding box center [502, 131] width 14 height 8
click at [457, 130] on link "Cancel" at bounding box center [455, 131] width 20 height 10
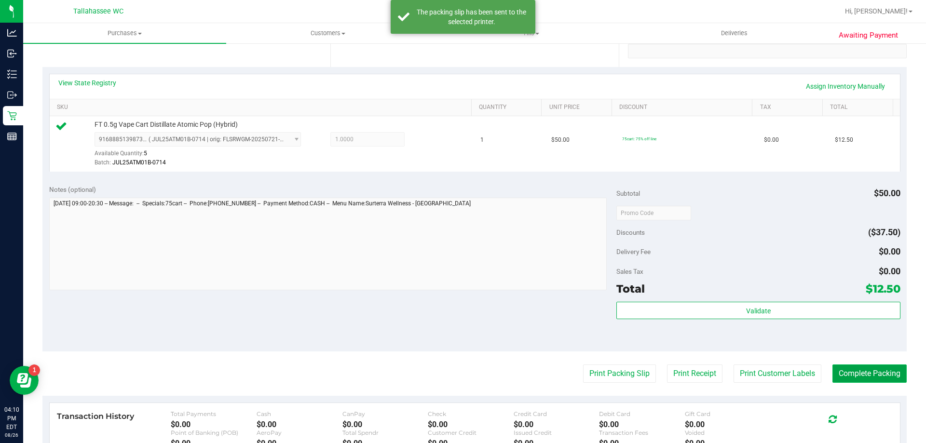
click at [837, 370] on button "Complete Packing" at bounding box center [870, 374] width 74 height 18
